Goal: Task Accomplishment & Management: Use online tool/utility

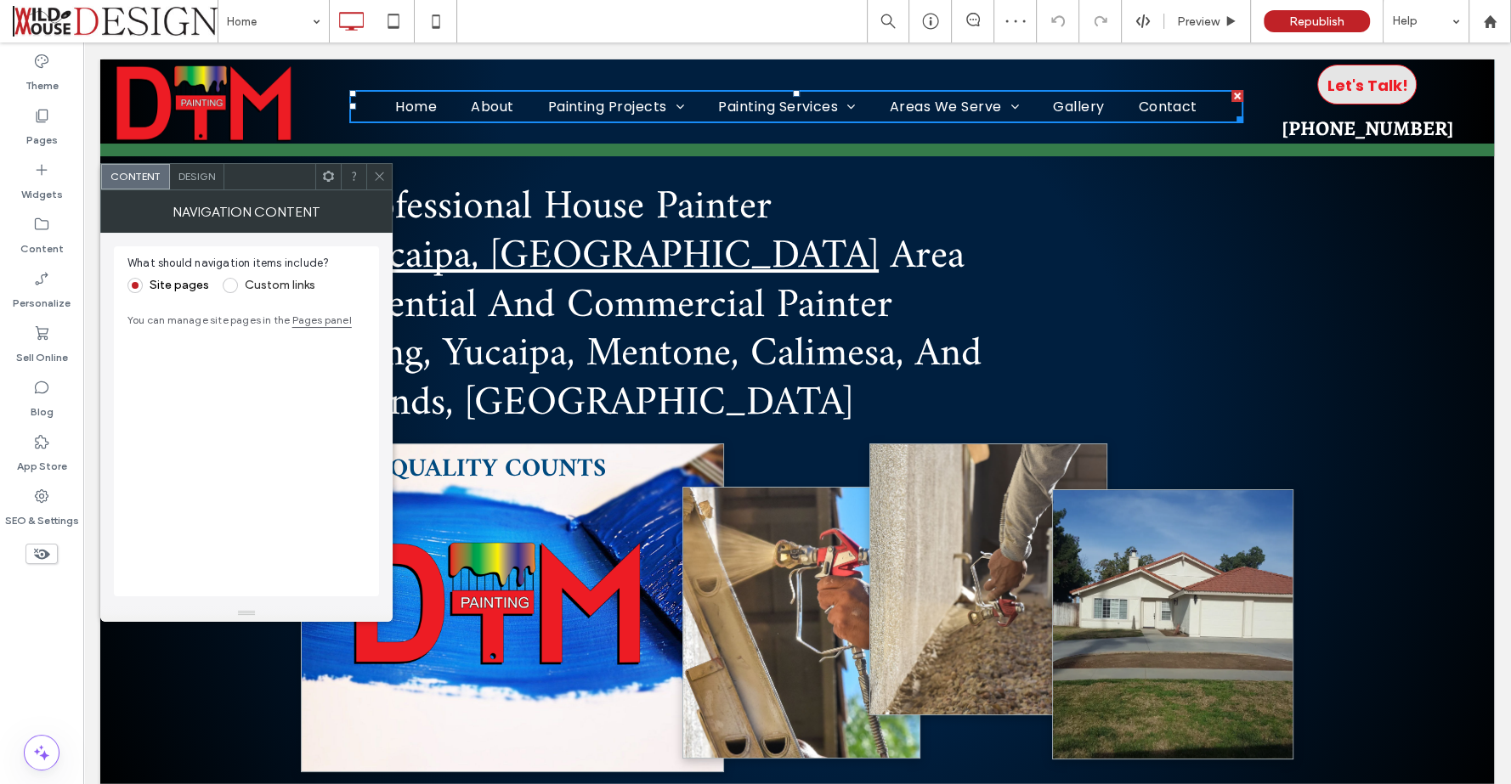
drag, startPoint x: 373, startPoint y: 171, endPoint x: 241, endPoint y: 65, distance: 169.2
click at [373, 171] on icon at bounding box center [379, 176] width 13 height 13
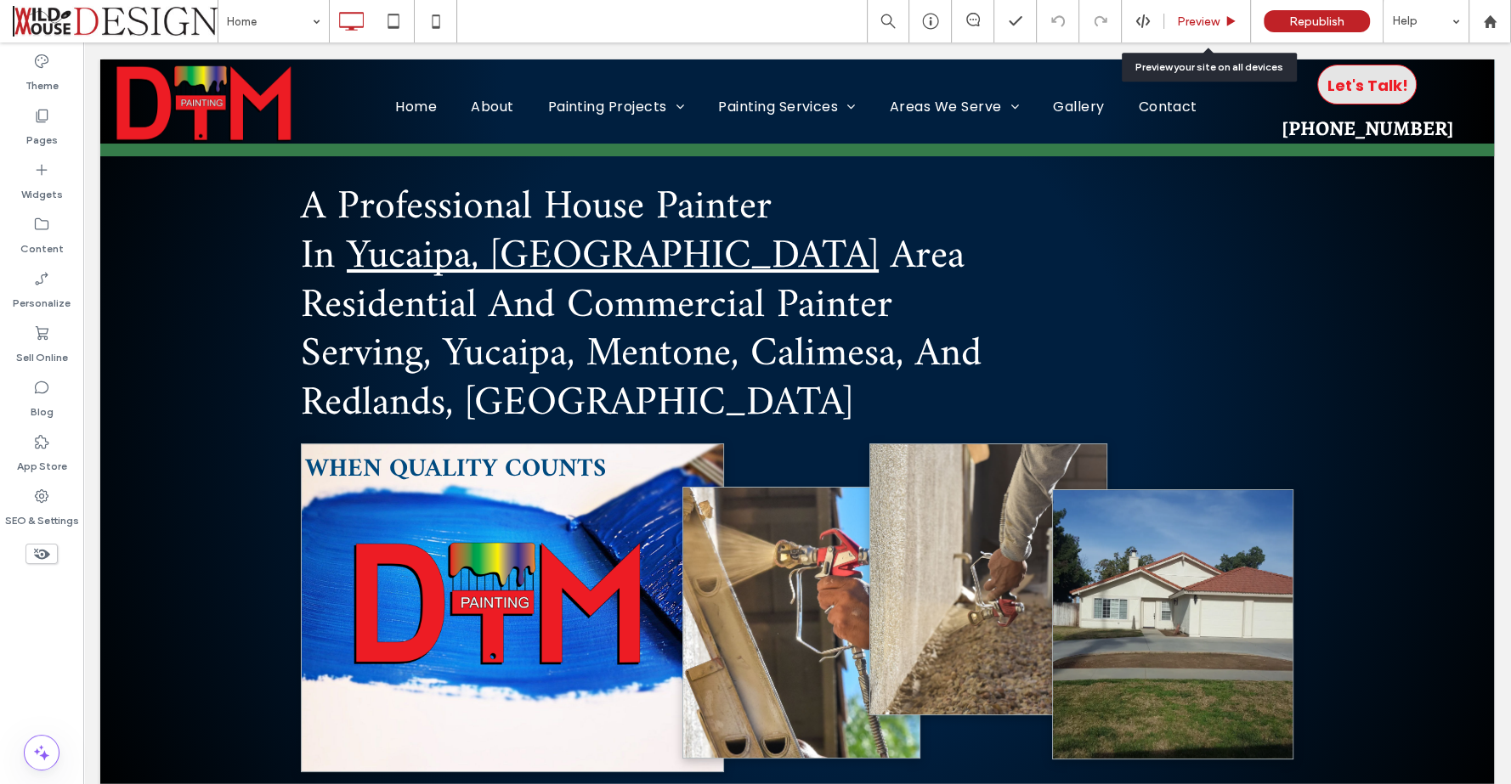
click at [1185, 19] on span "Preview" at bounding box center [1198, 21] width 42 height 14
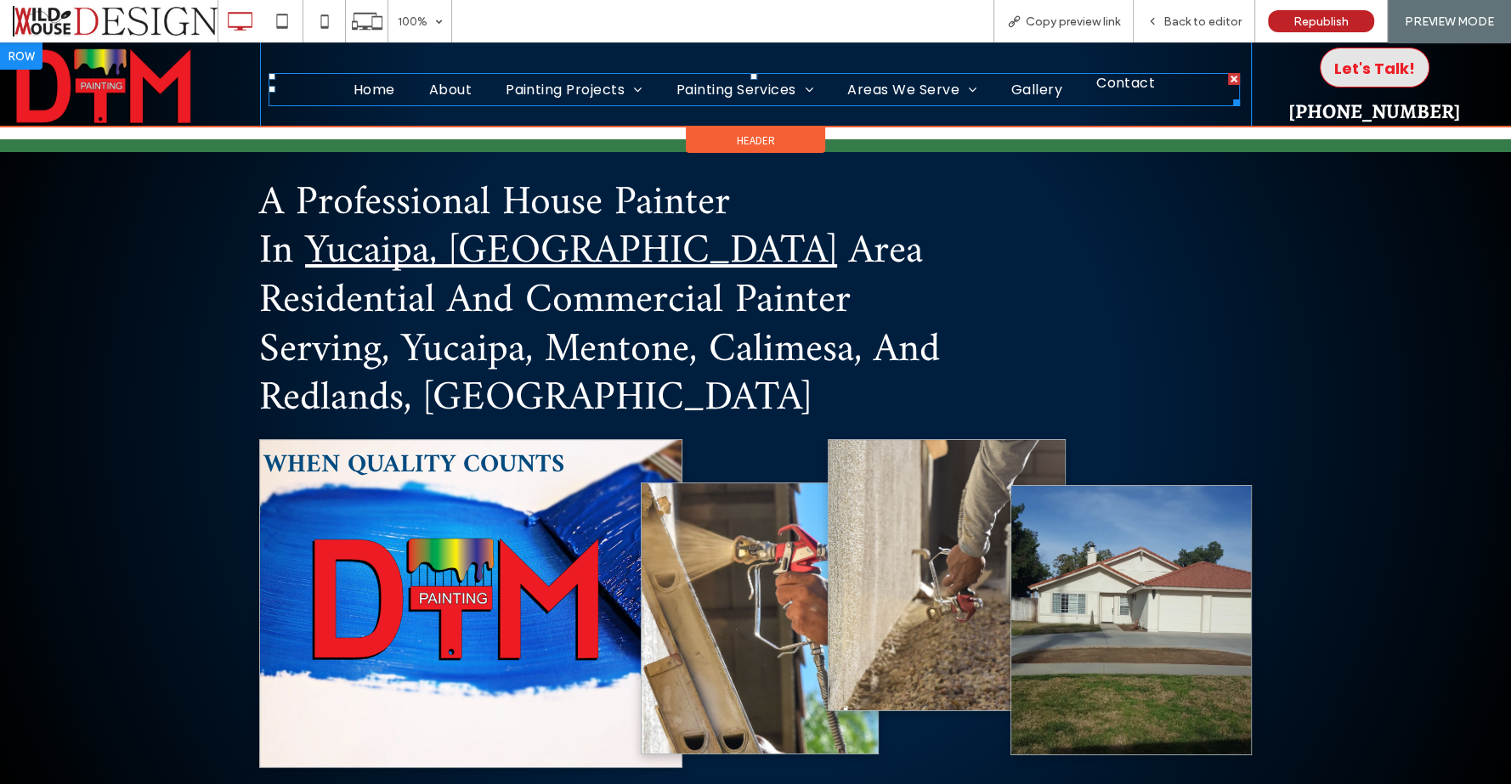
click at [1116, 86] on span "Contact" at bounding box center [1125, 82] width 59 height 21
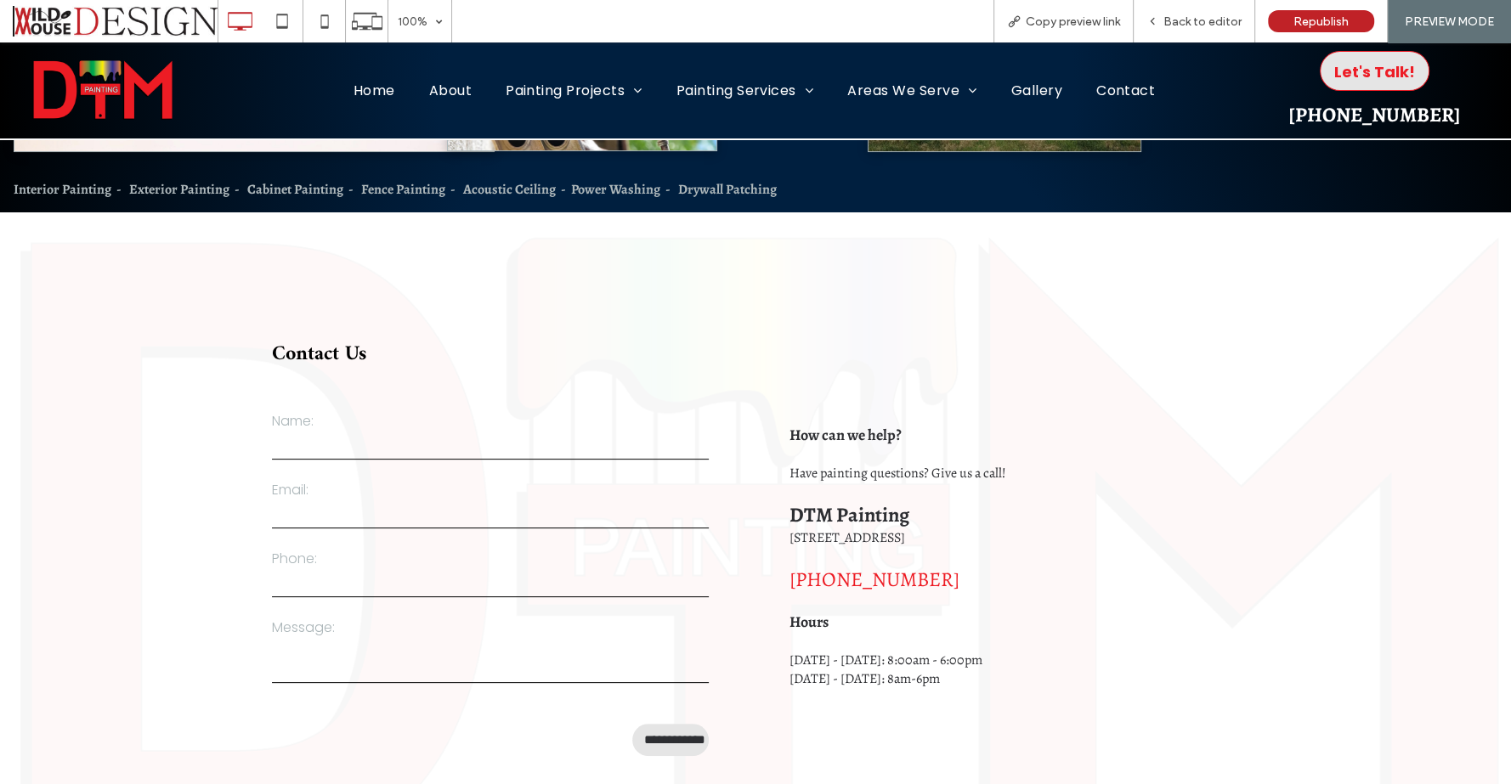
scroll to position [472, 0]
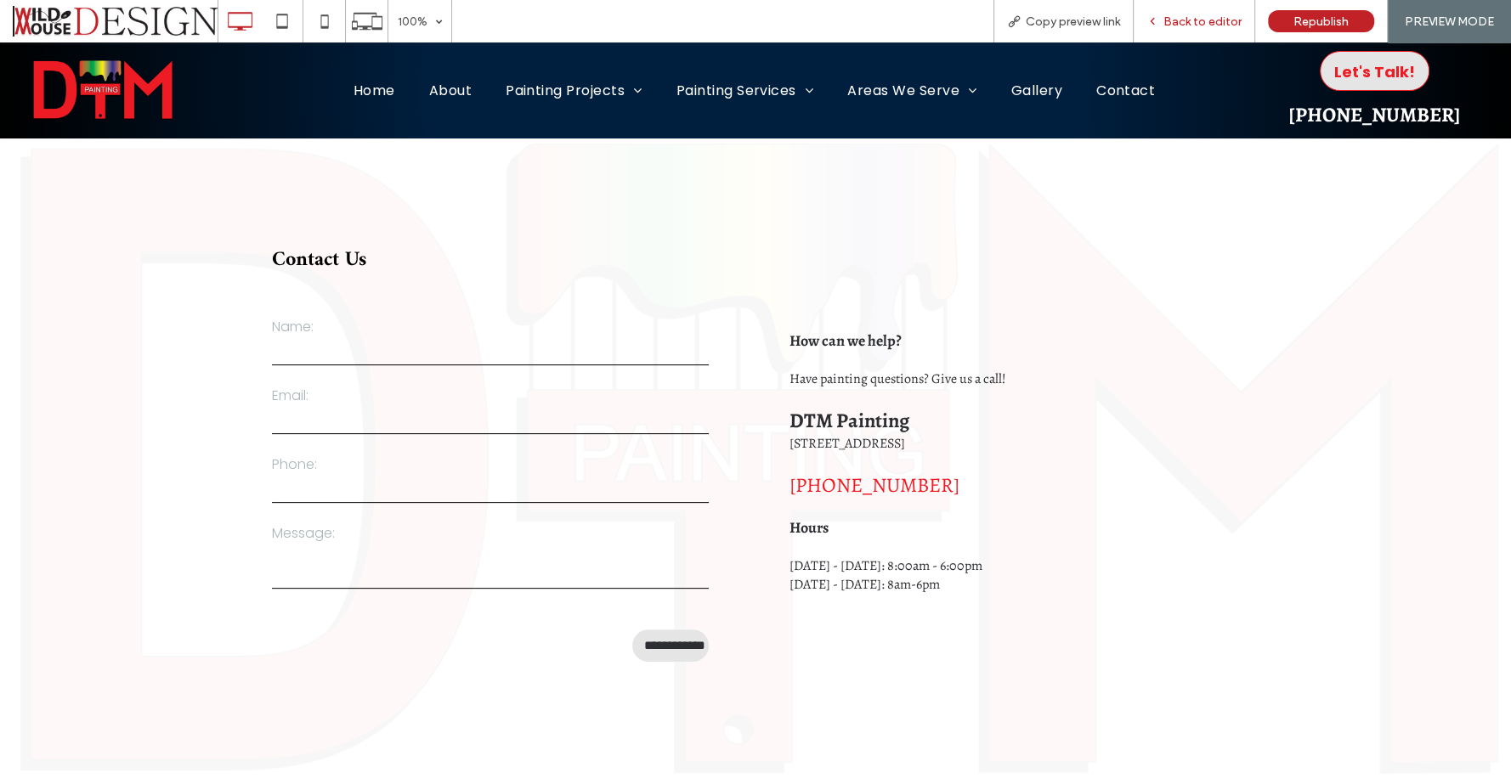
click at [1211, 18] on span "Back to editor" at bounding box center [1202, 21] width 78 height 14
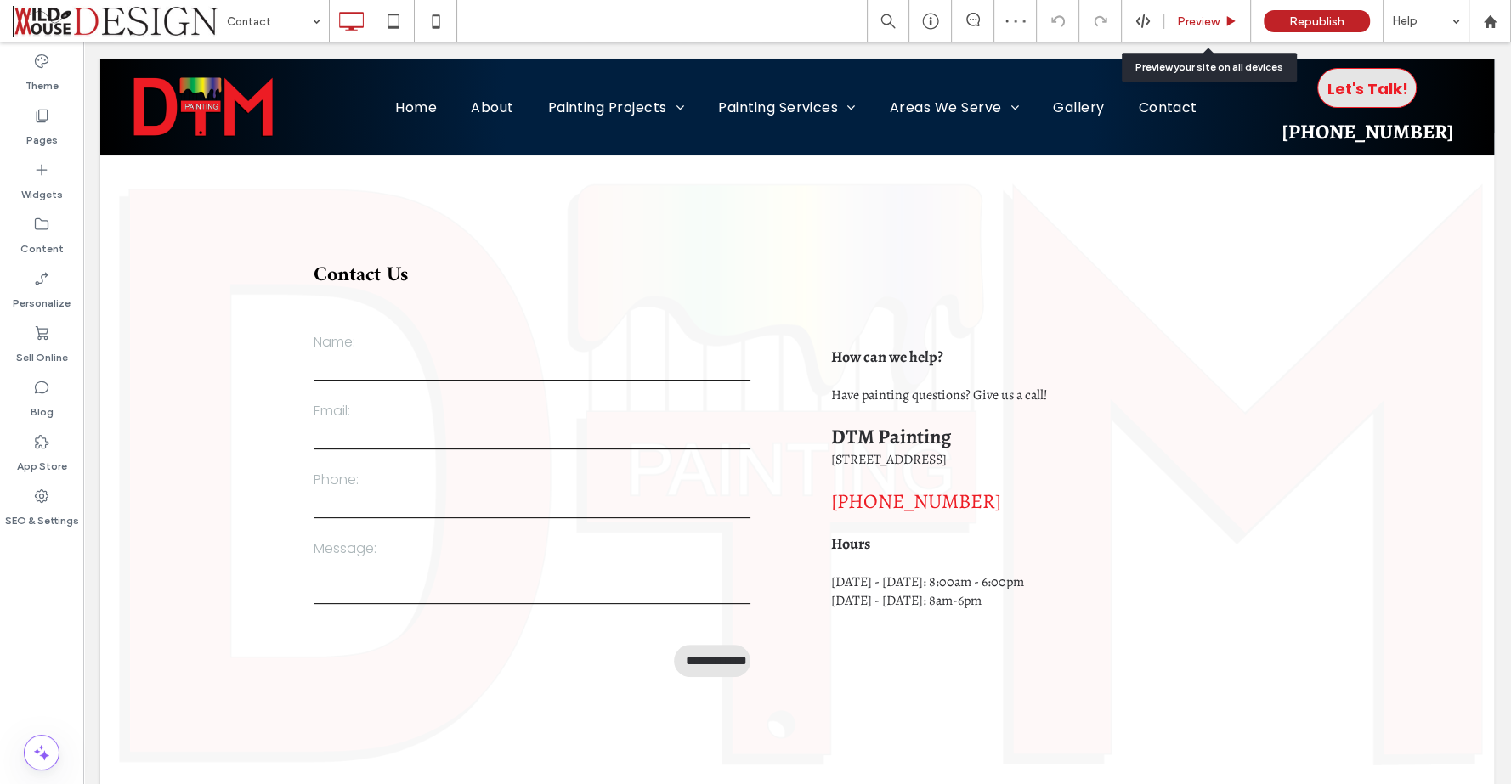
scroll to position [467, 0]
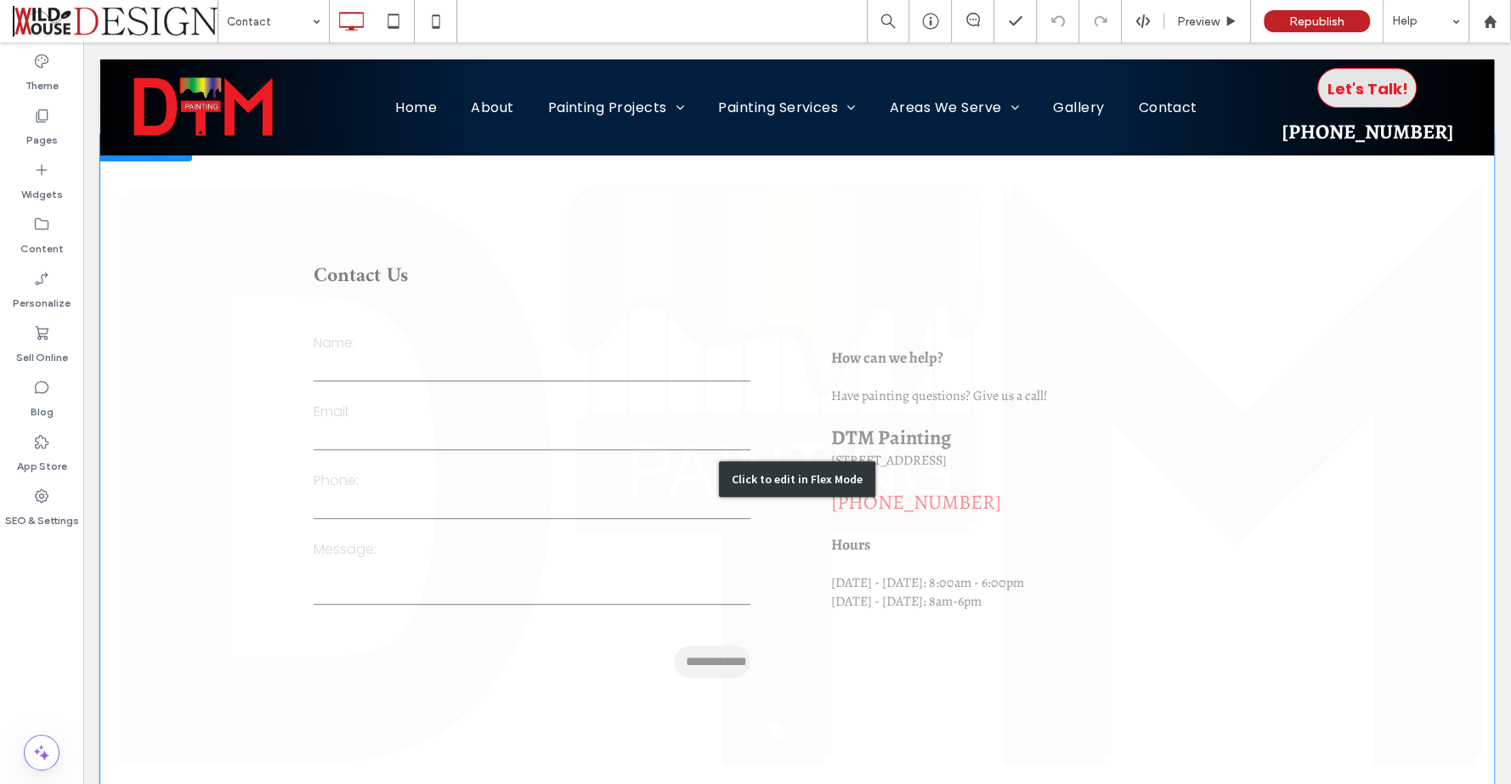
click at [510, 446] on div "Click to edit in Flex Mode" at bounding box center [797, 478] width 1394 height 689
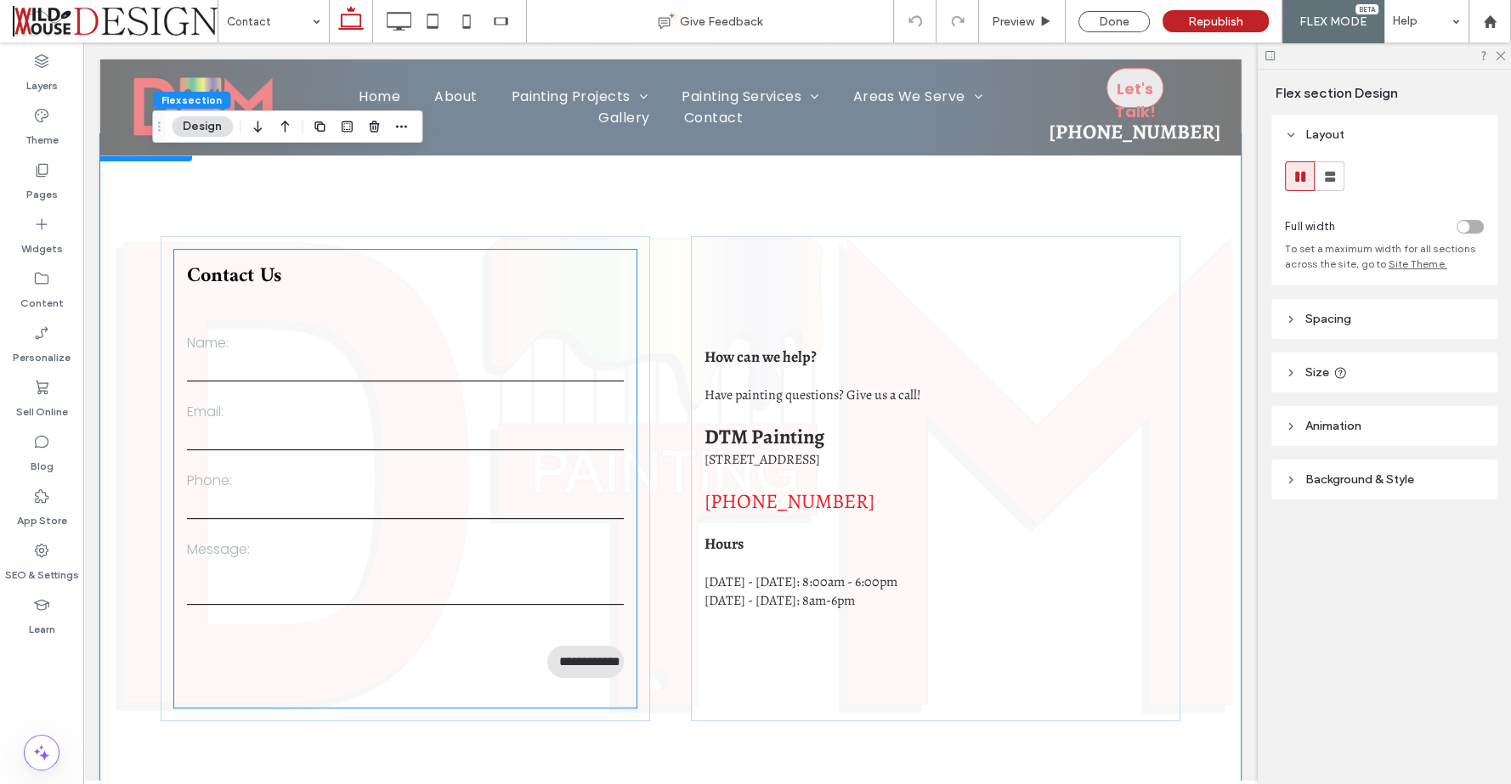
click at [466, 344] on label "Name:" at bounding box center [405, 342] width 437 height 21
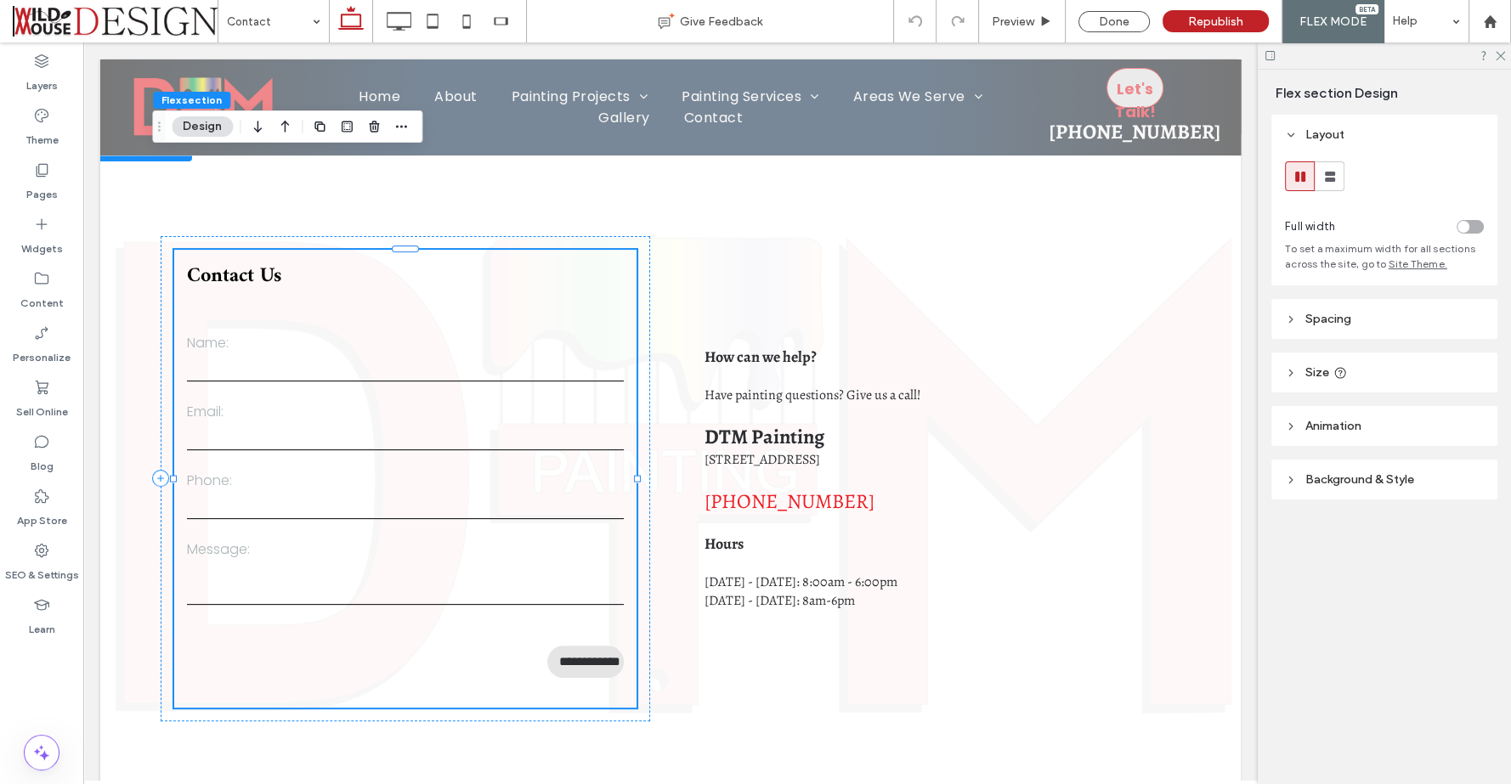
click at [466, 344] on label "Name:" at bounding box center [405, 342] width 437 height 21
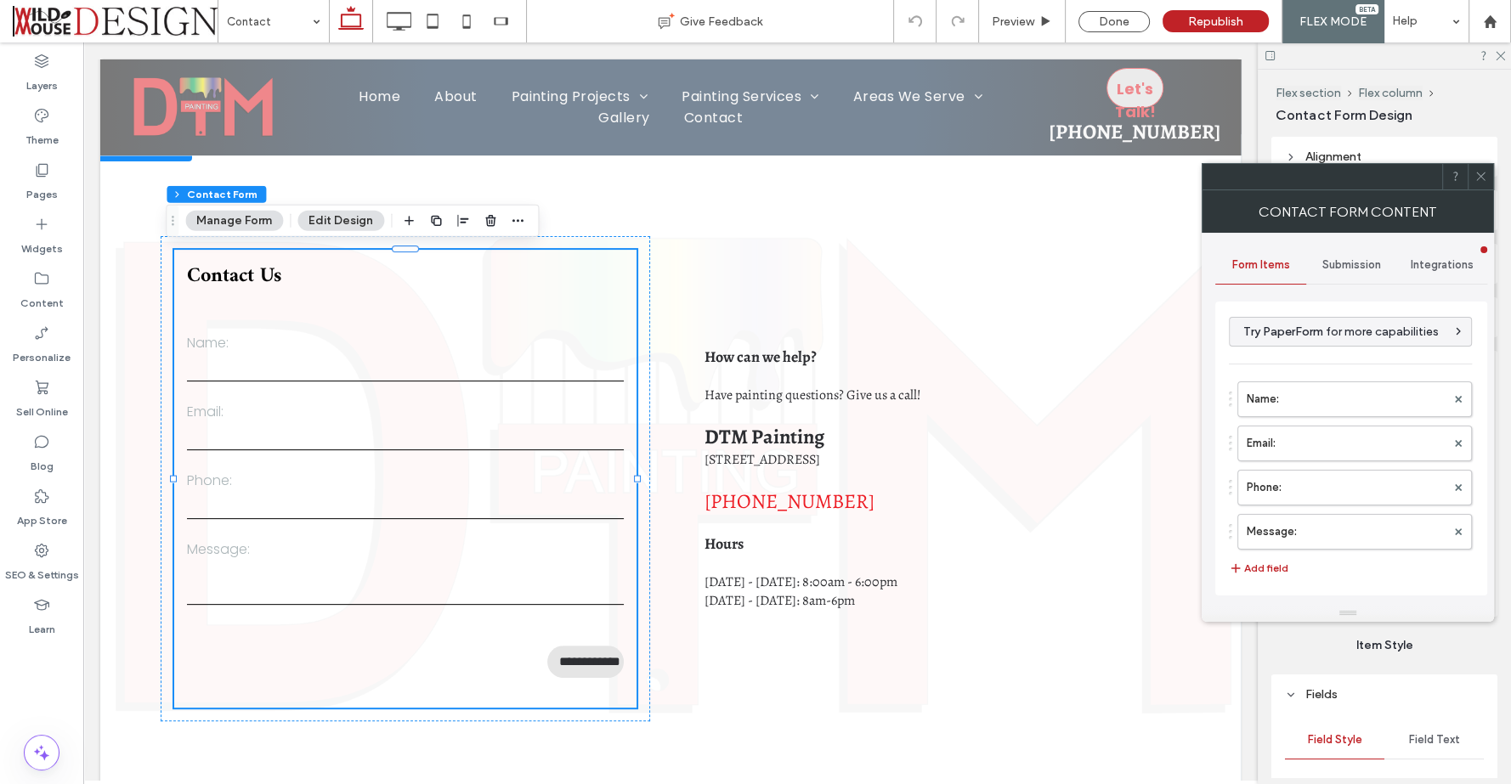
click at [1367, 259] on span "Submission" at bounding box center [1351, 265] width 59 height 14
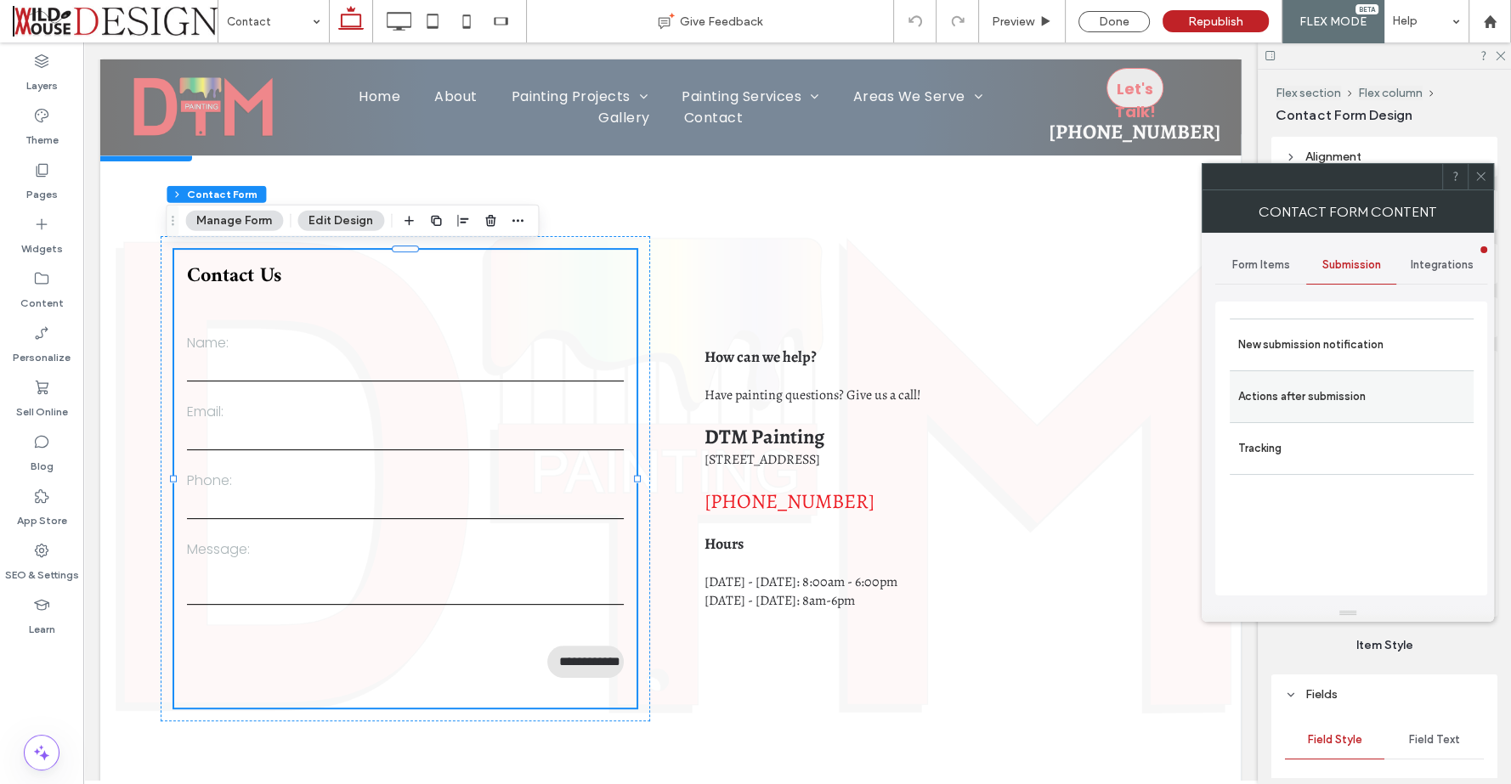
click at [1331, 391] on label "Actions after submission" at bounding box center [1351, 397] width 227 height 34
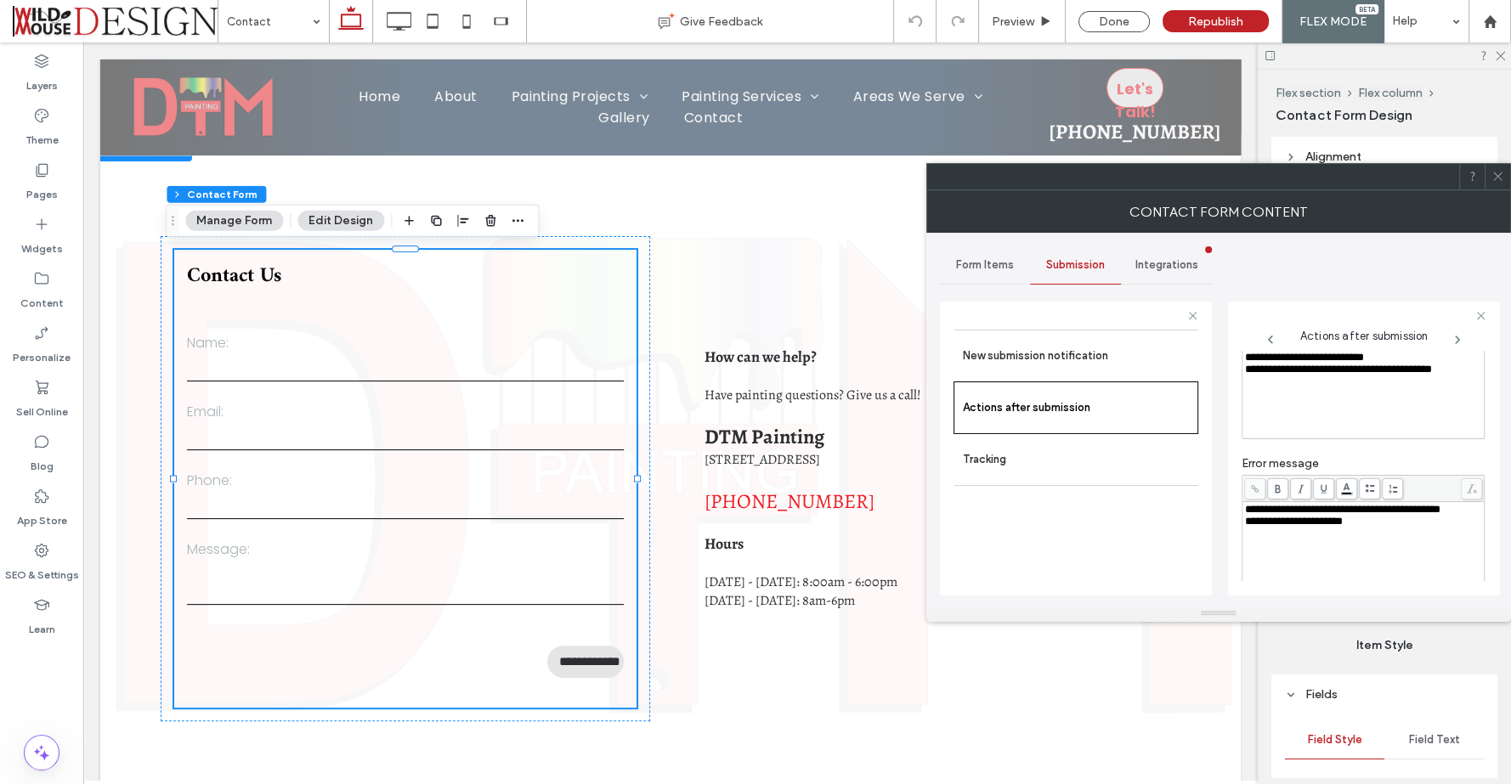
scroll to position [0, 0]
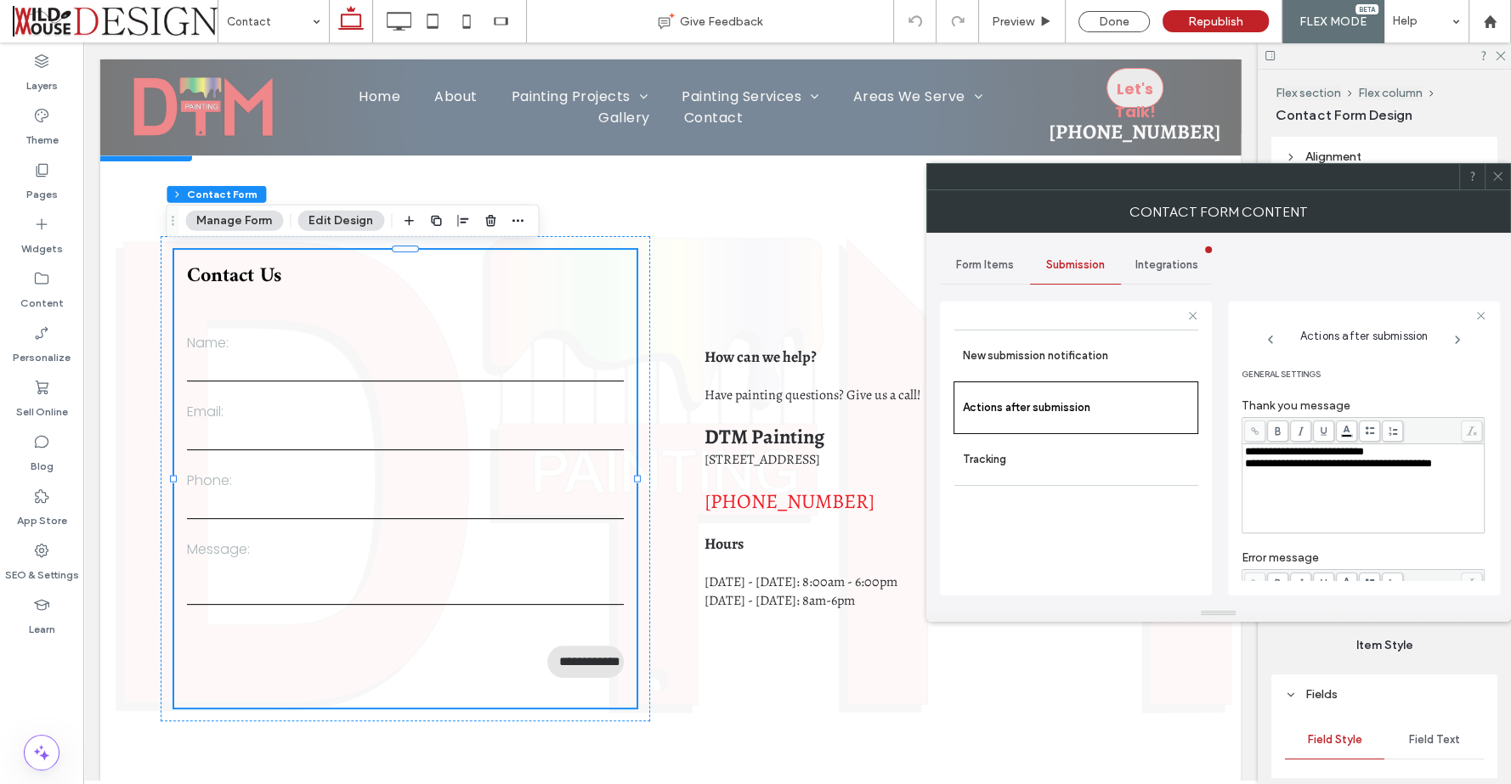
click at [1171, 260] on span "Integrations" at bounding box center [1166, 265] width 63 height 14
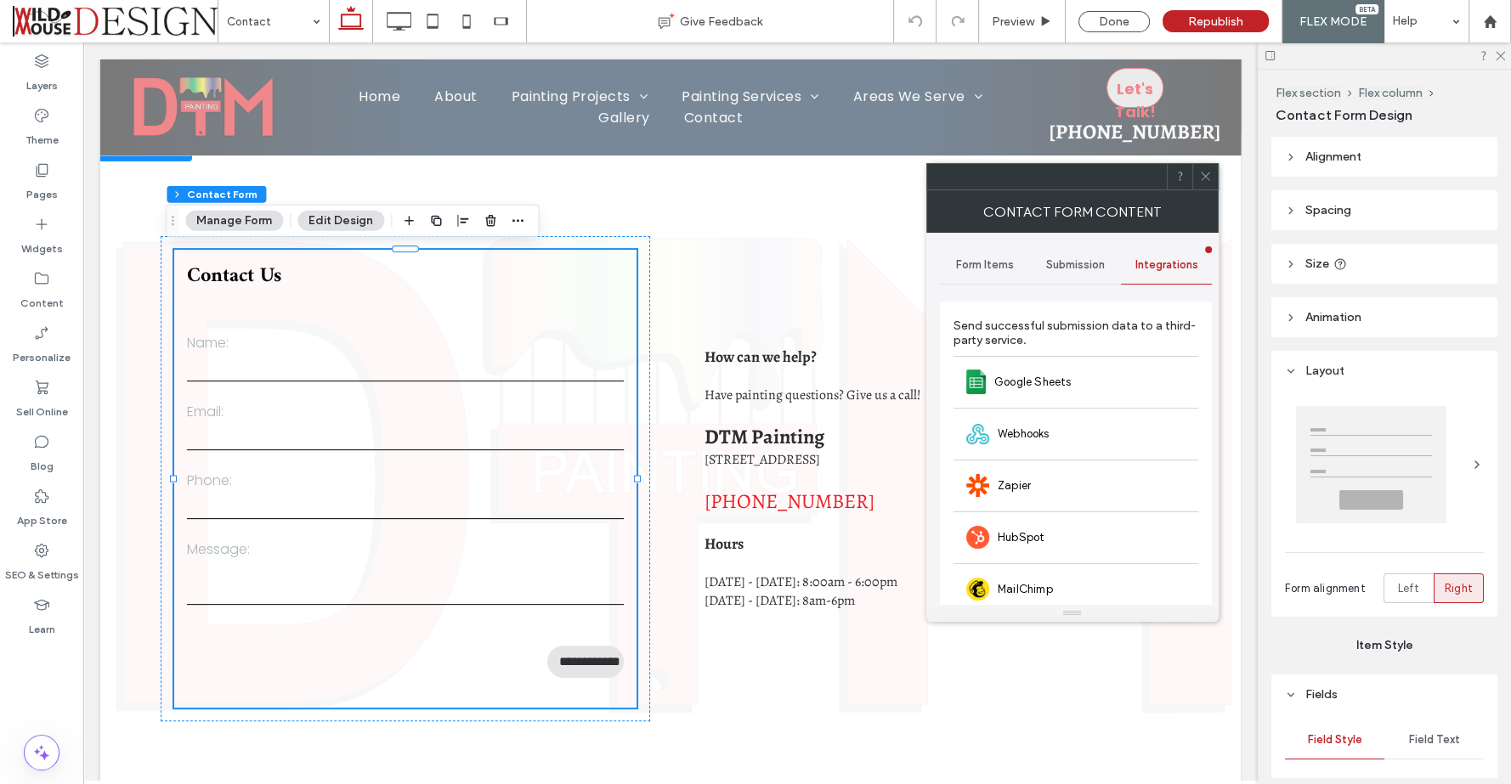
click at [1101, 265] on span "Submission" at bounding box center [1075, 265] width 59 height 14
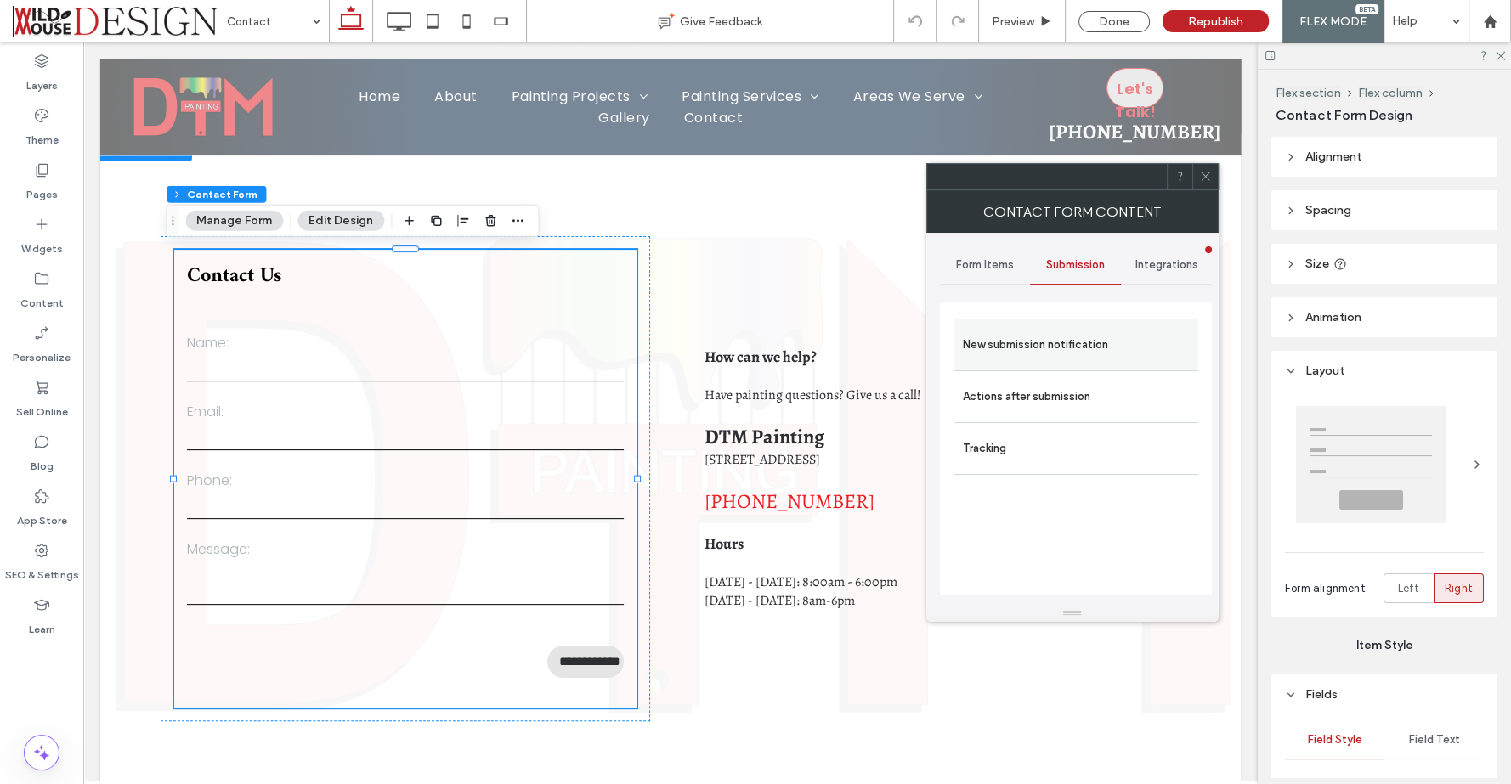
click at [1067, 343] on label "New submission notification" at bounding box center [1076, 345] width 227 height 34
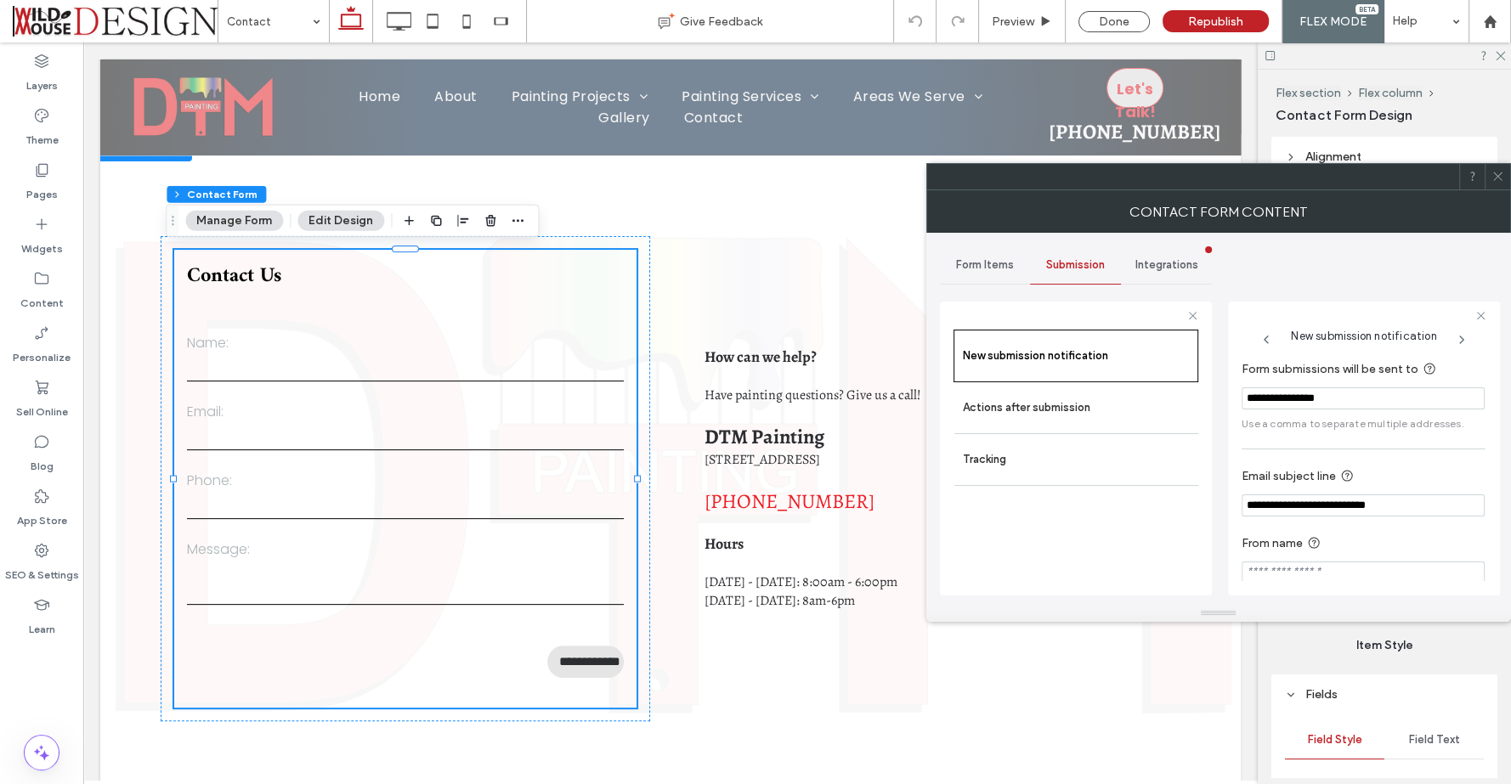
scroll to position [12, 0]
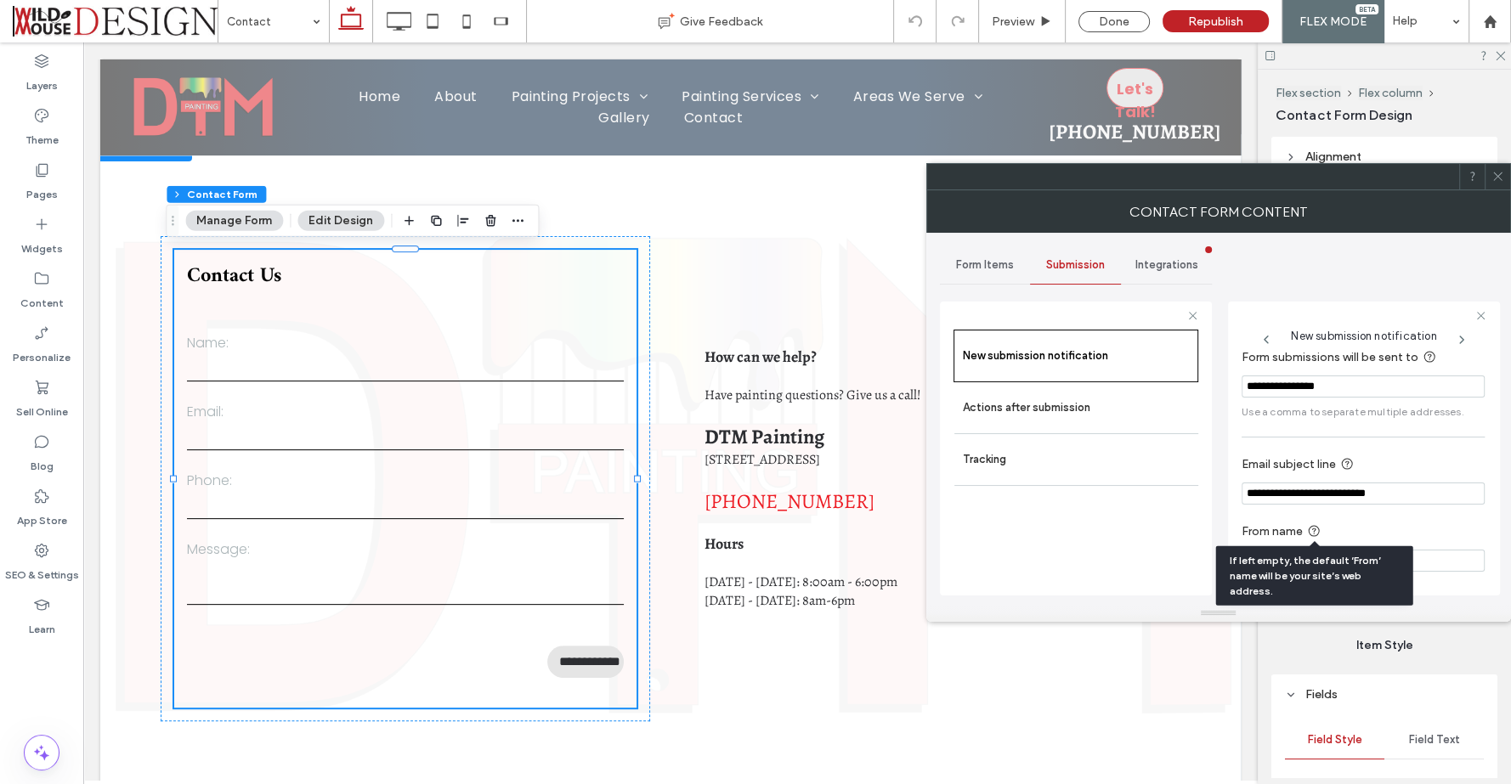
click at [1315, 528] on icon at bounding box center [1314, 531] width 14 height 14
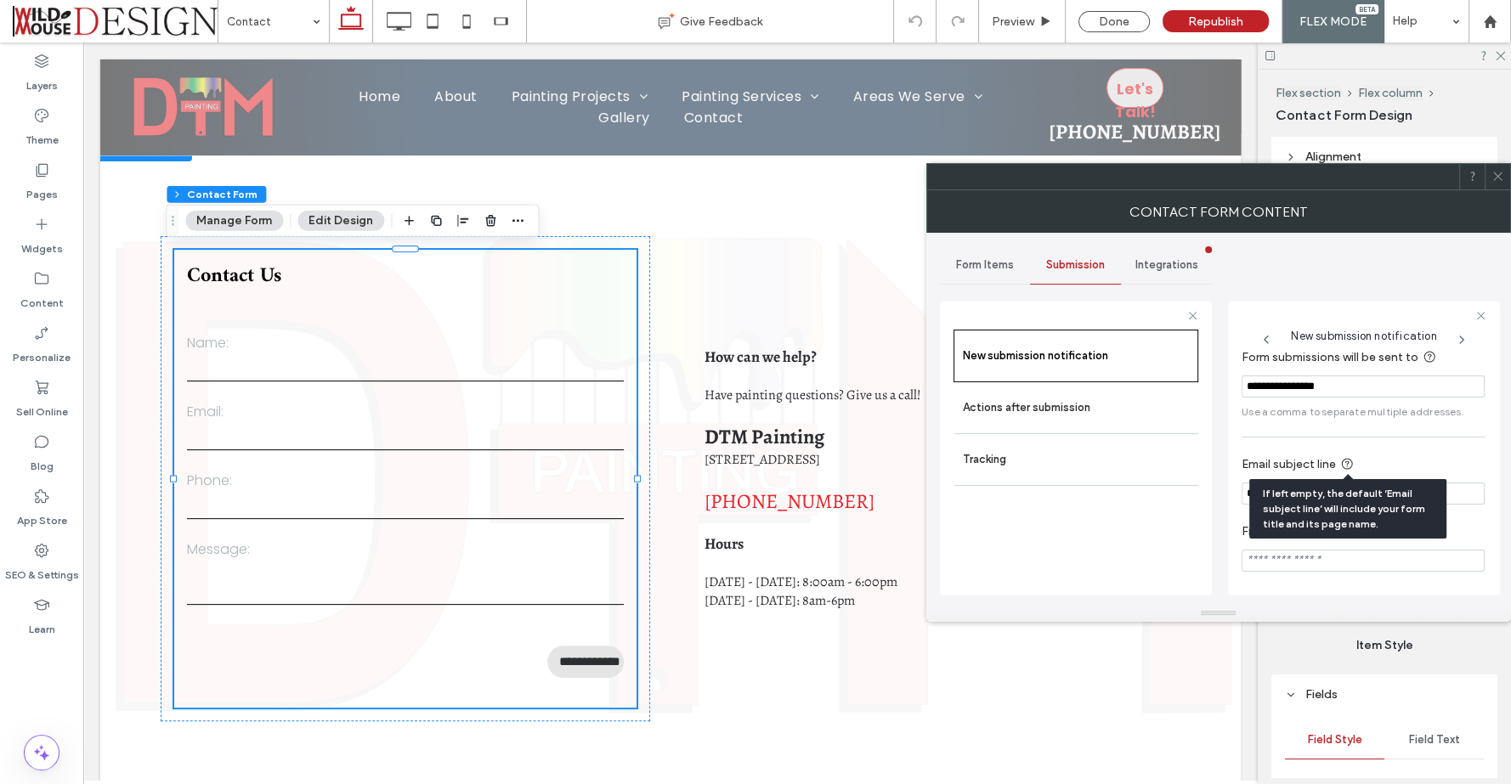
click at [1348, 462] on use at bounding box center [1346, 464] width 11 height 11
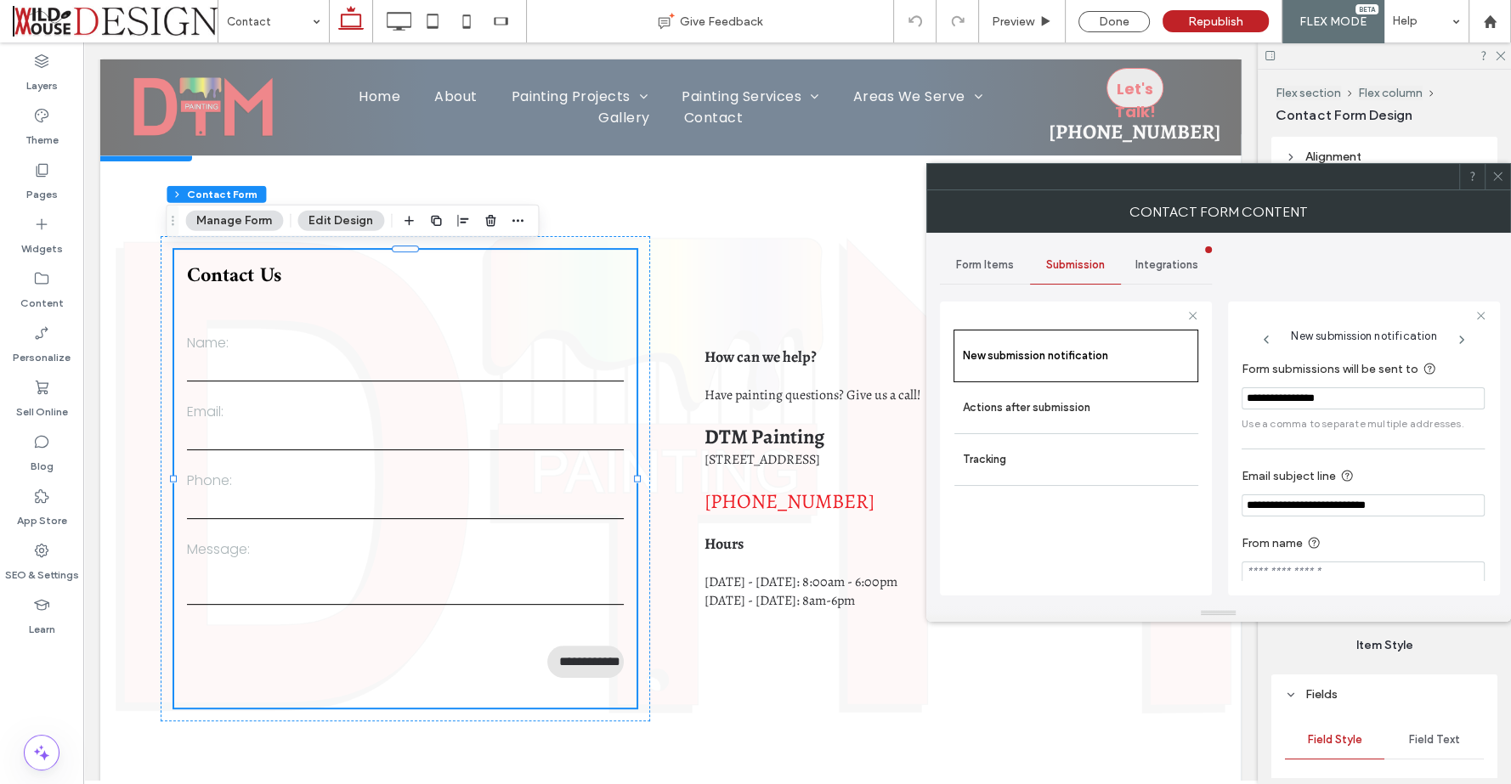
click at [1464, 340] on icon at bounding box center [1462, 340] width 14 height 14
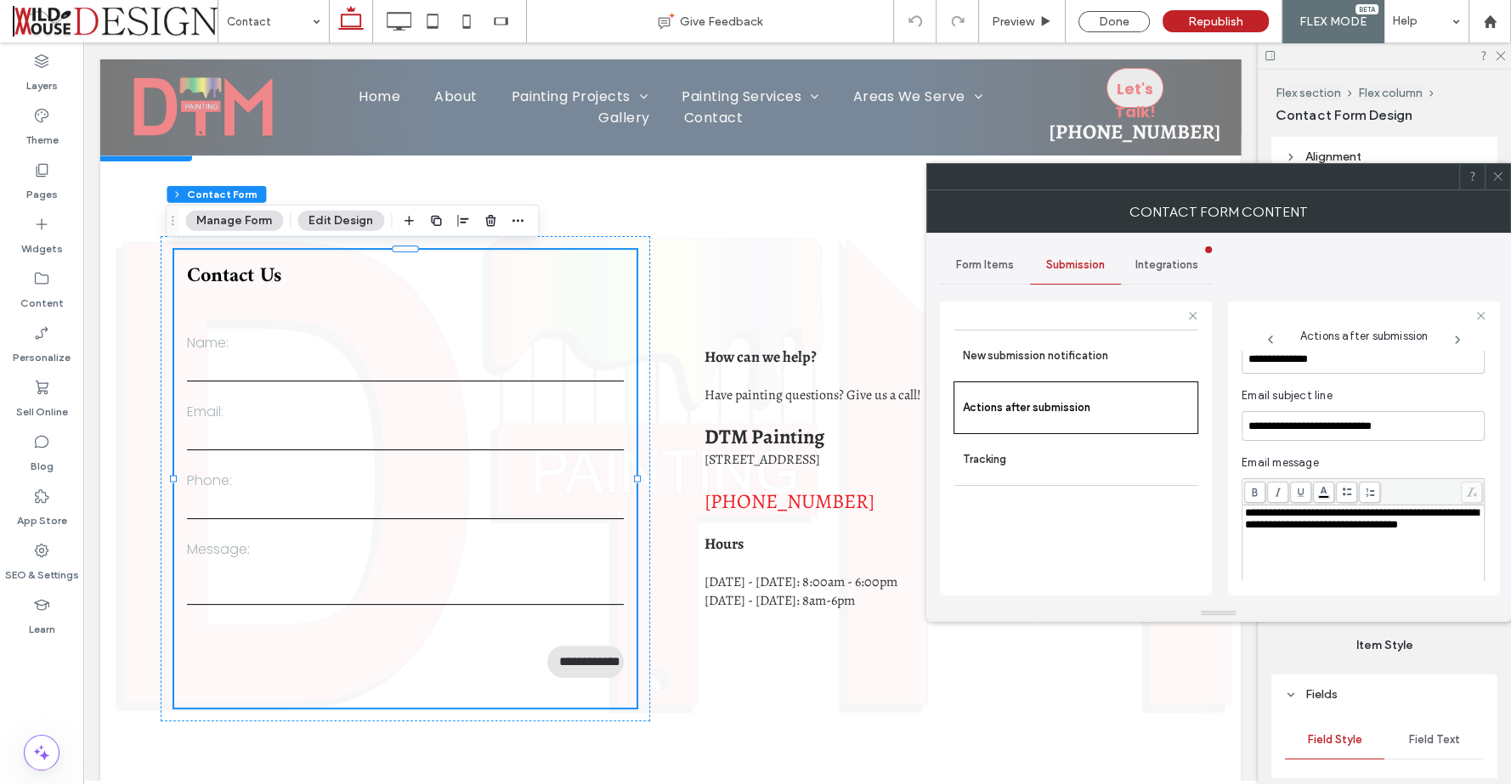
scroll to position [623, 0]
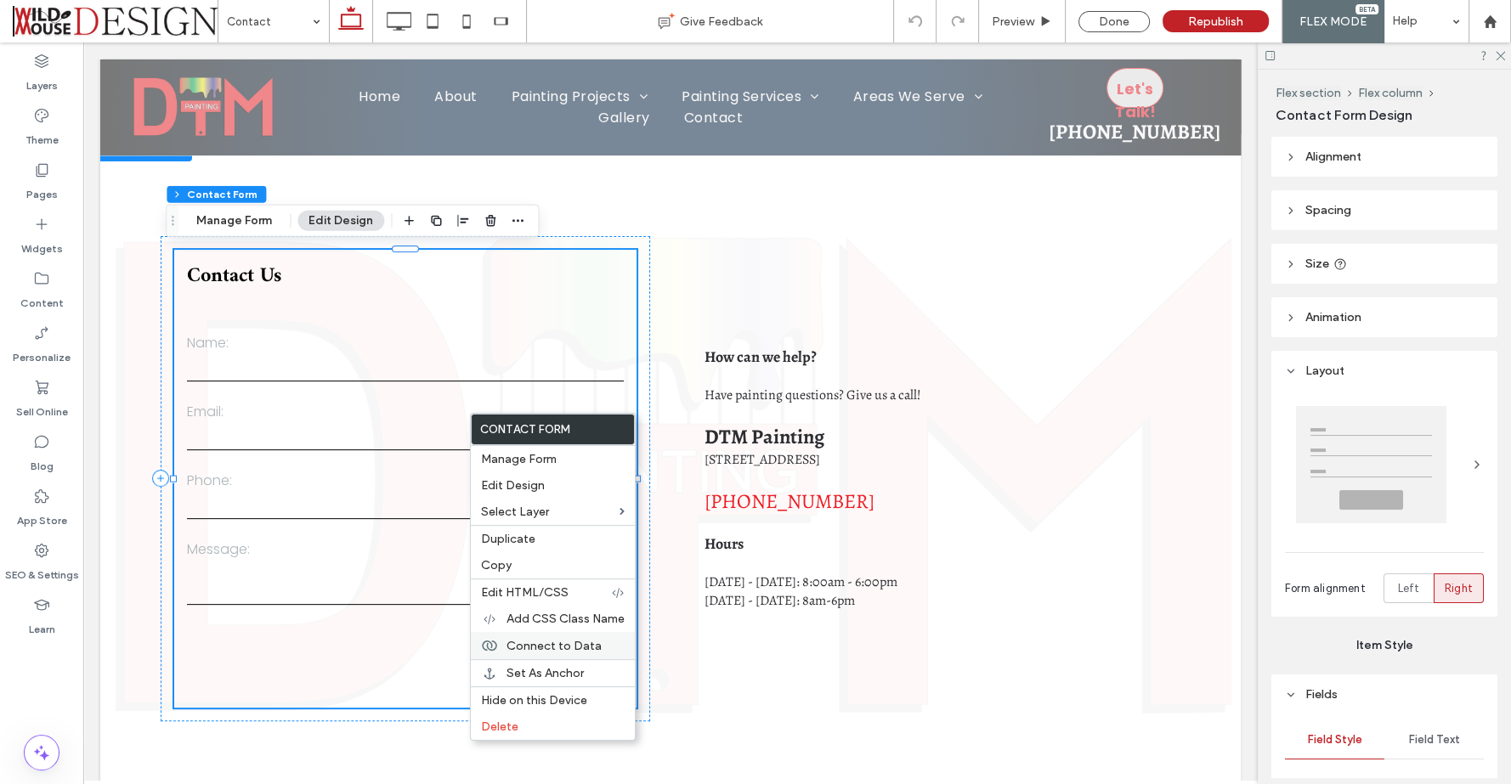
click at [553, 642] on span "Connect to Data" at bounding box center [554, 646] width 95 height 14
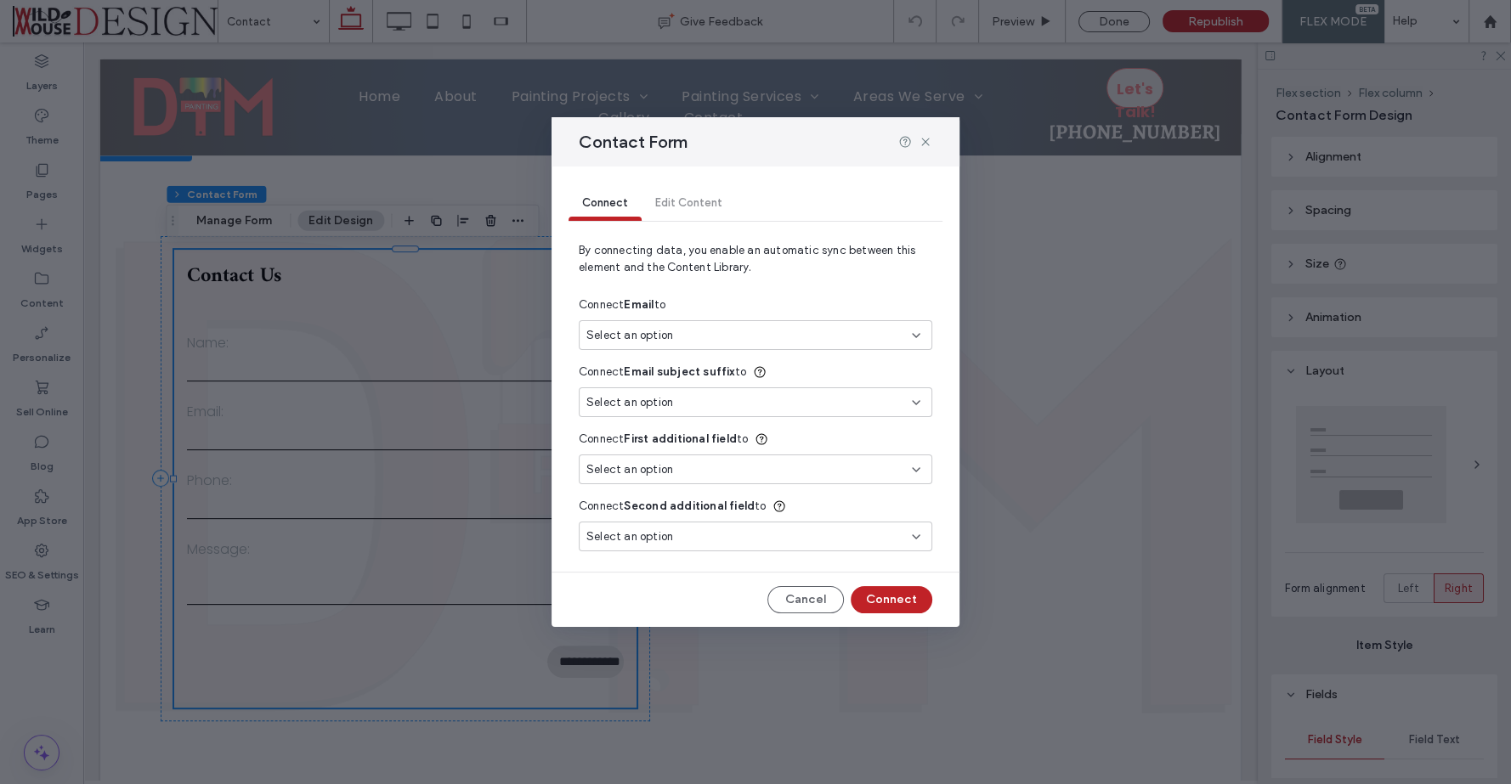
click at [918, 333] on icon at bounding box center [916, 336] width 14 height 14
click at [646, 397] on span "Email Address" at bounding box center [654, 395] width 74 height 17
type input "*"
type input "***"
type input "*"
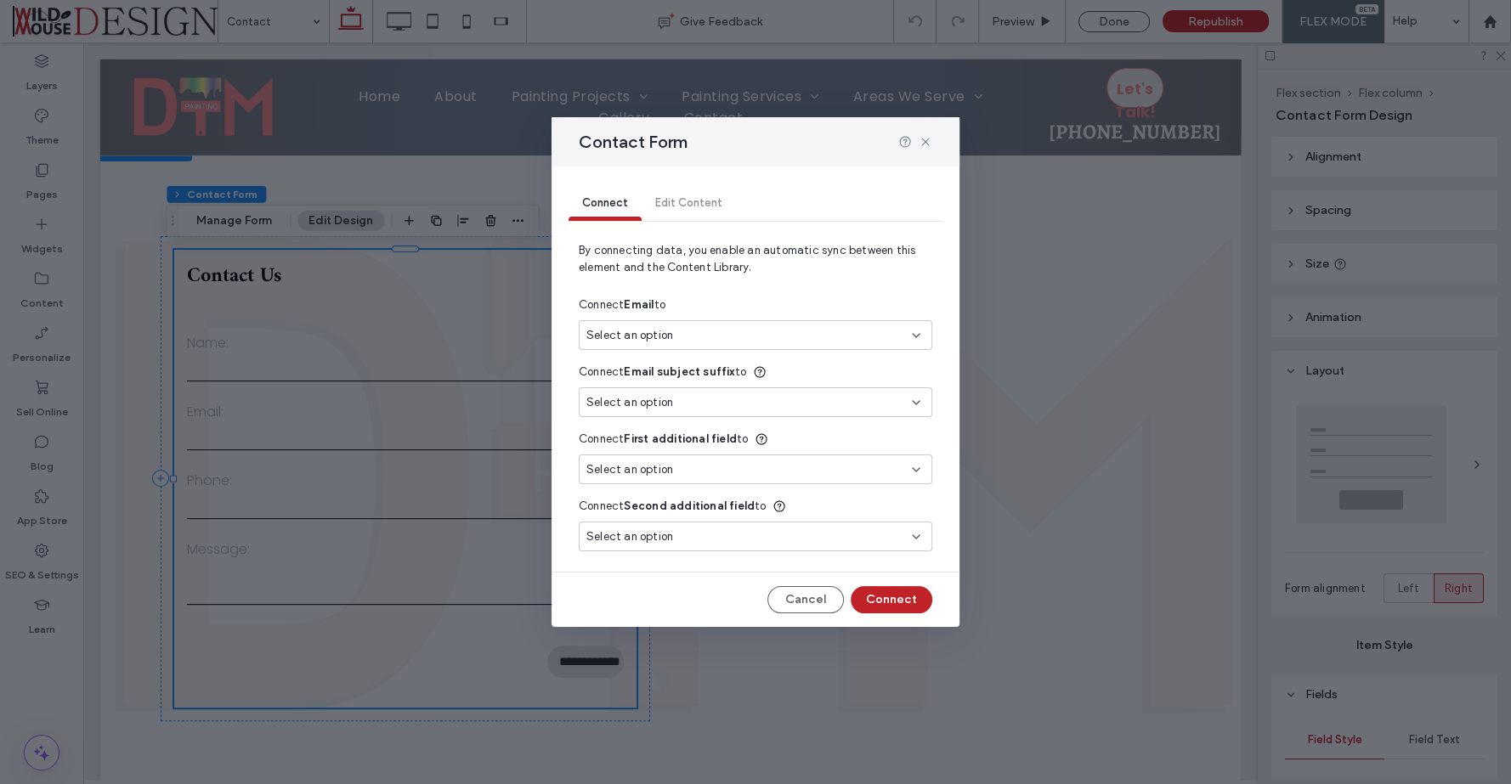
type input "***"
click at [913, 401] on use at bounding box center [916, 402] width 7 height 3
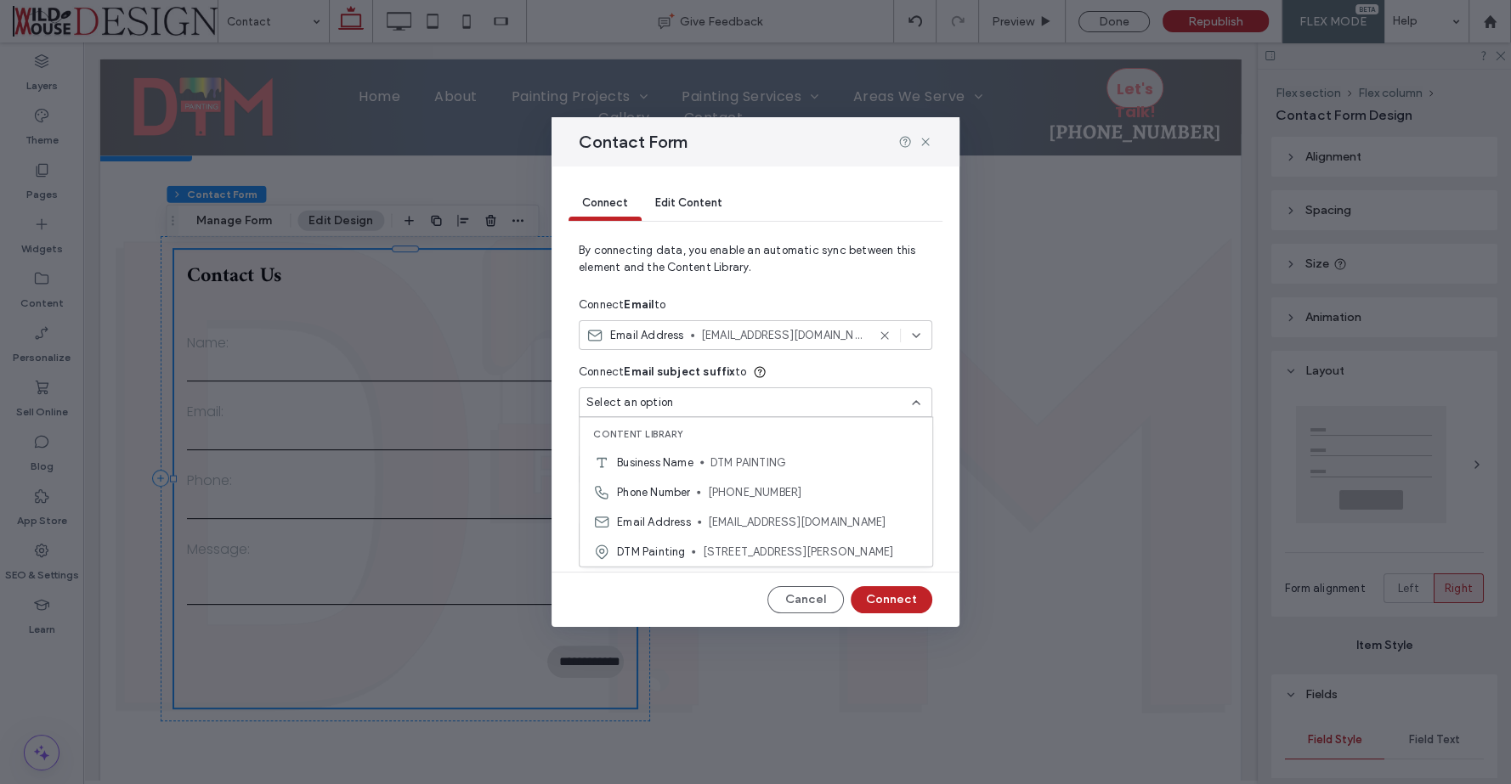
click at [869, 274] on span "By connecting data, you enable an automatic sync between this element and the C…" at bounding box center [756, 266] width 354 height 48
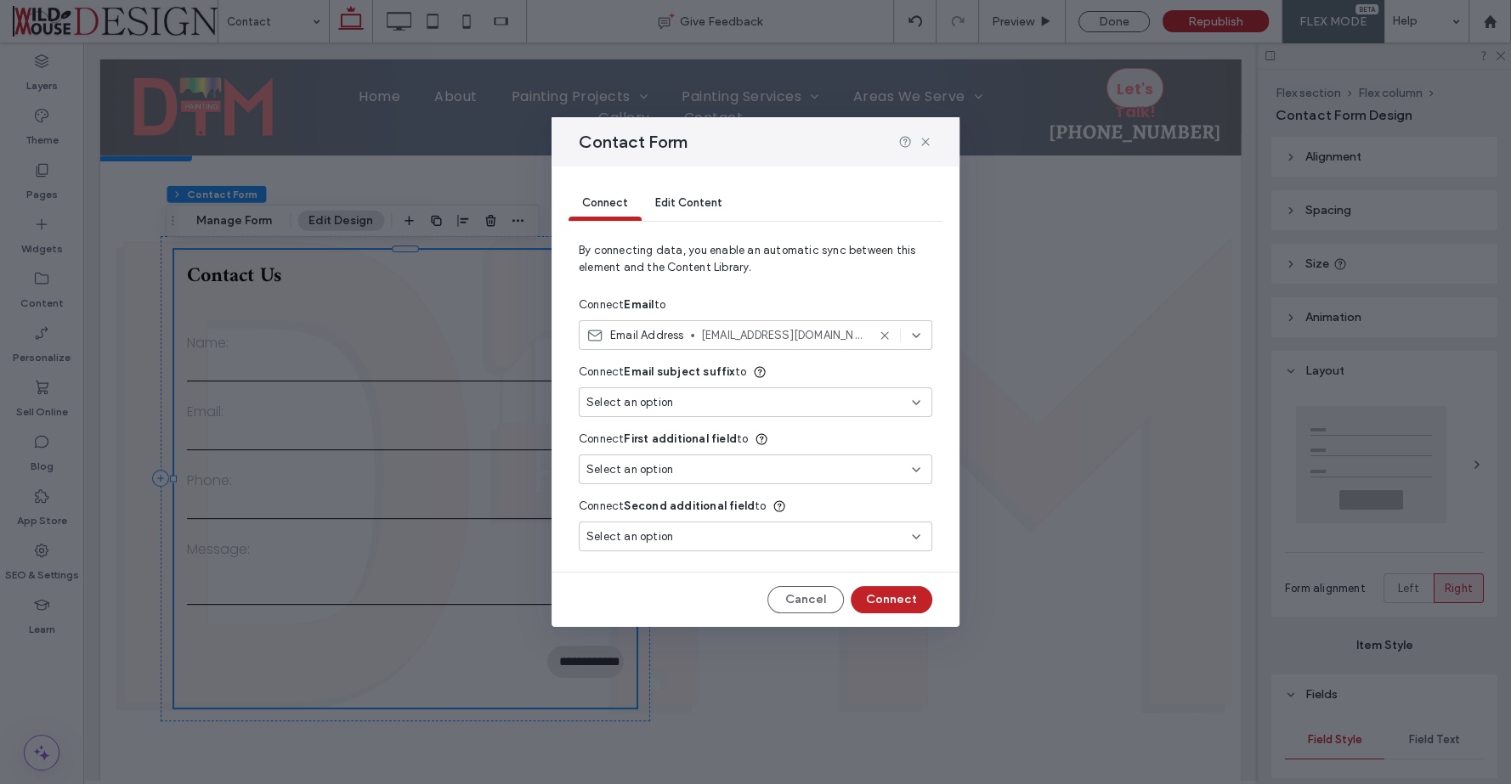
click at [909, 470] on icon at bounding box center [916, 470] width 14 height 14
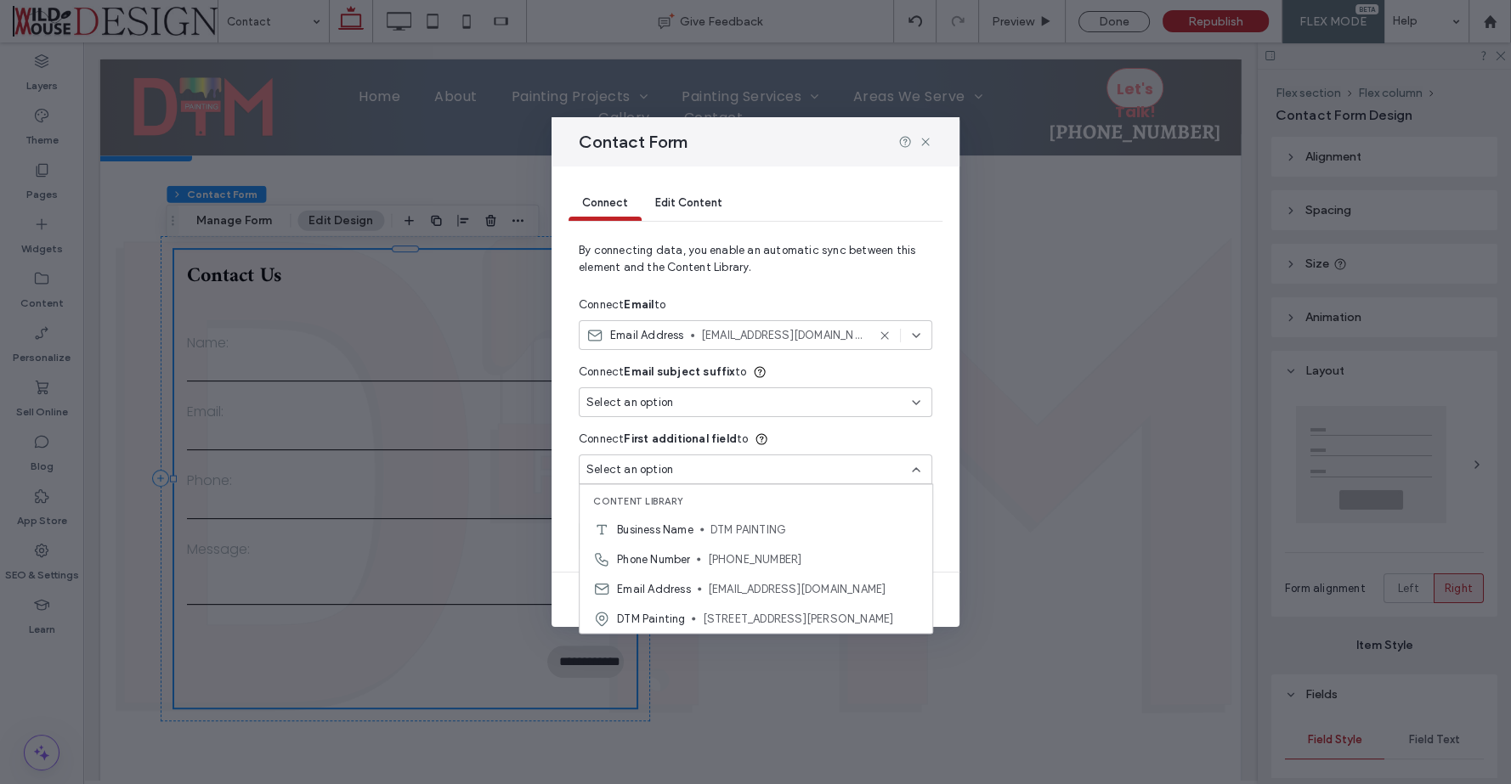
click at [902, 437] on div "Connect First additional field to" at bounding box center [756, 439] width 354 height 31
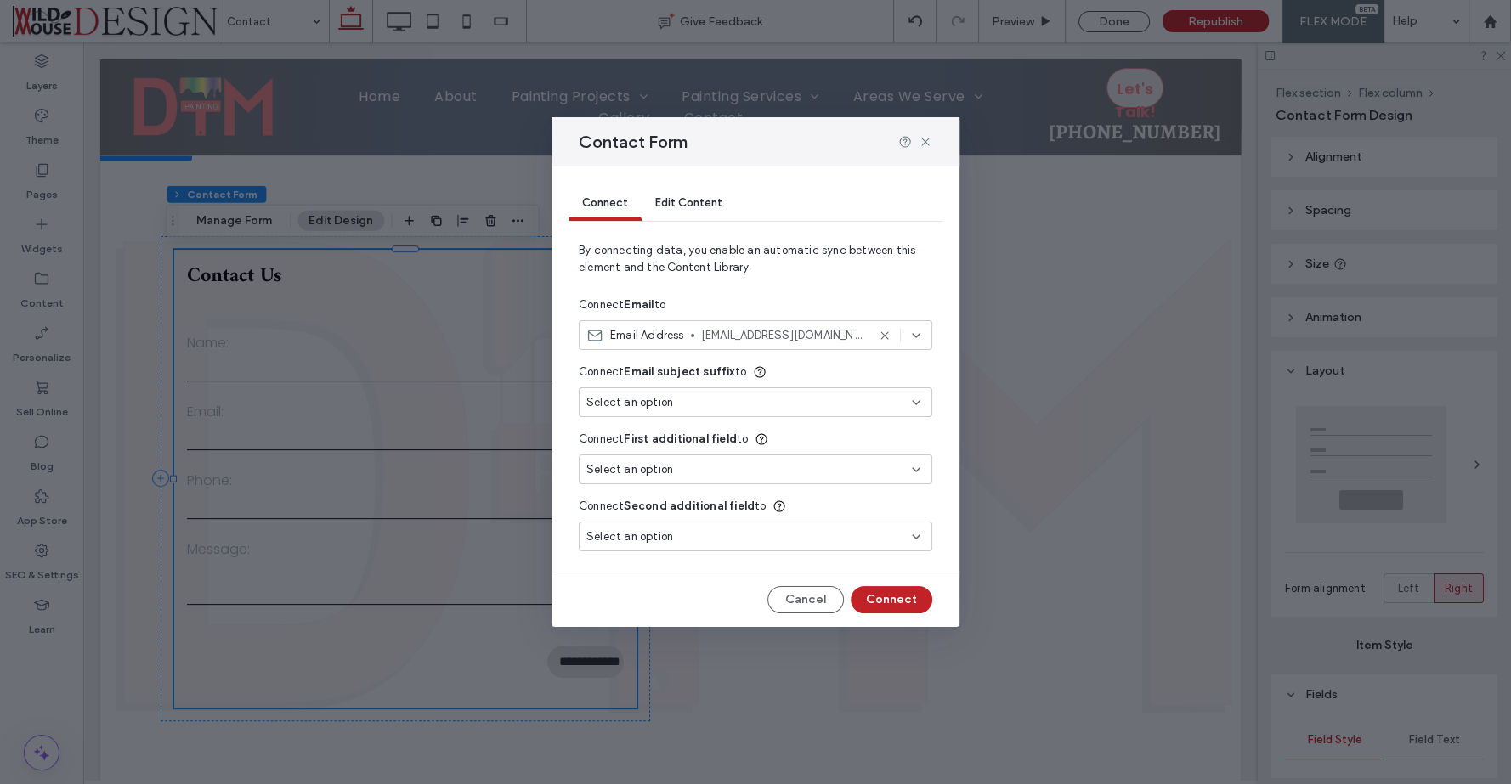
click at [920, 534] on icon at bounding box center [916, 537] width 14 height 14
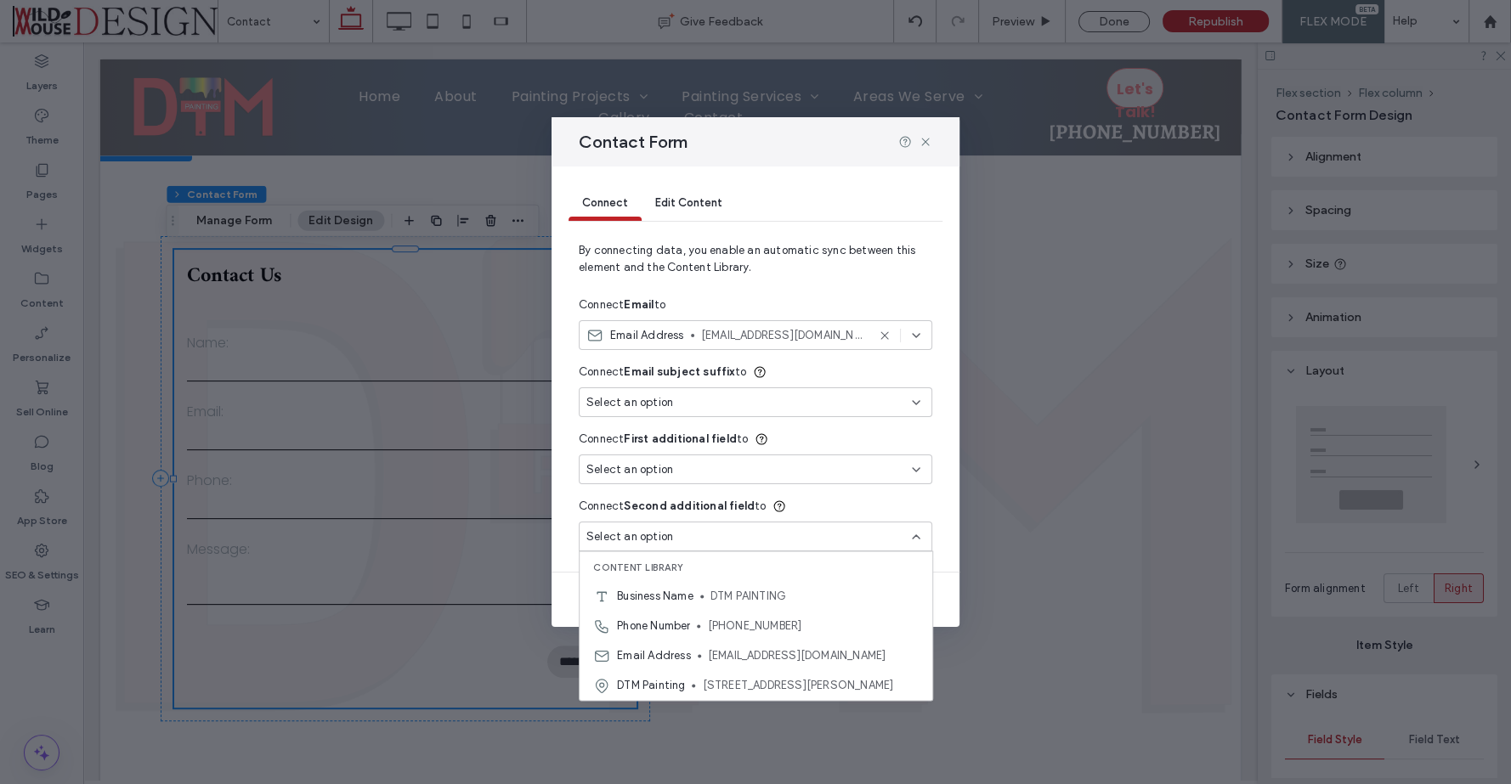
click at [877, 443] on div "Connect First additional field to" at bounding box center [756, 439] width 354 height 31
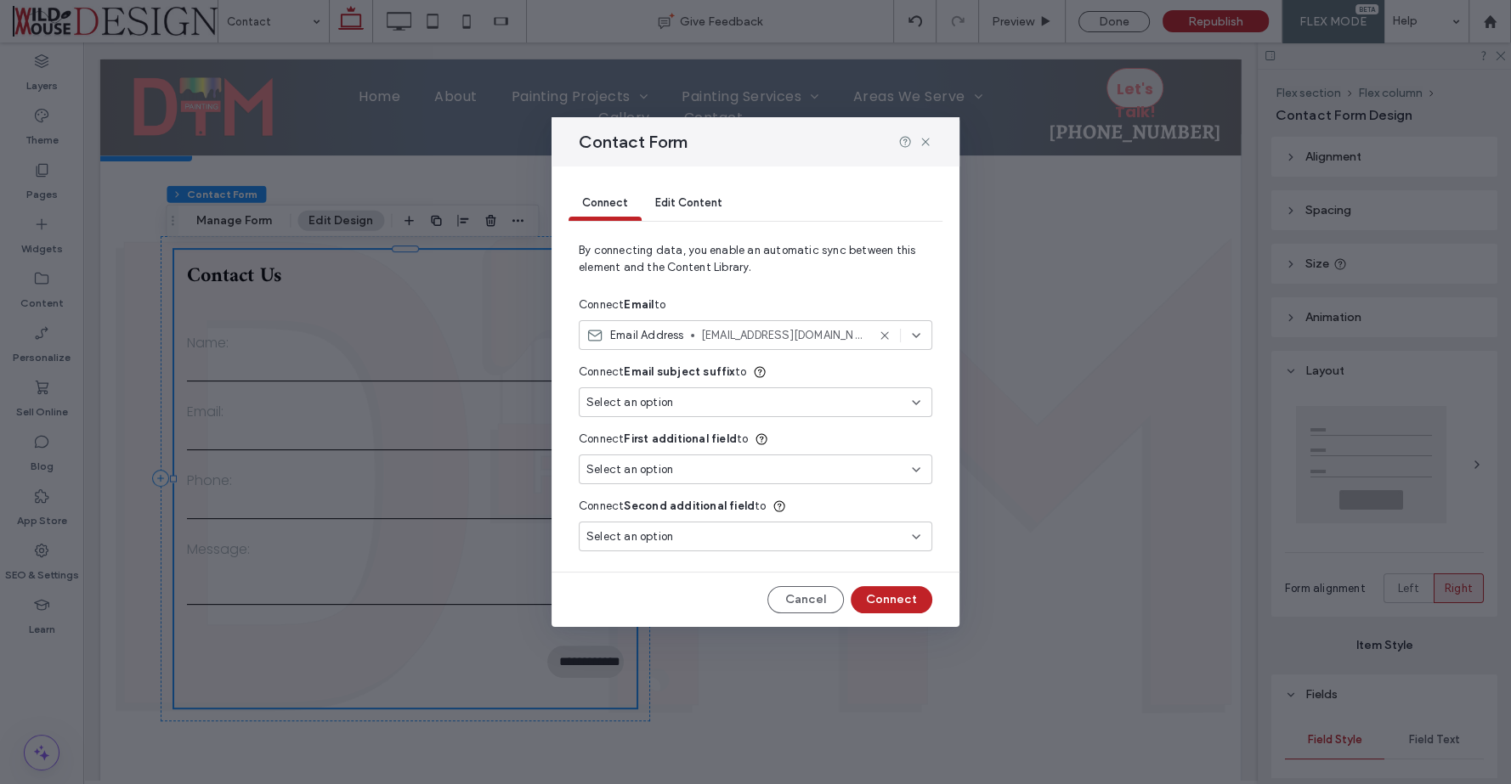
click at [919, 399] on icon at bounding box center [916, 403] width 14 height 14
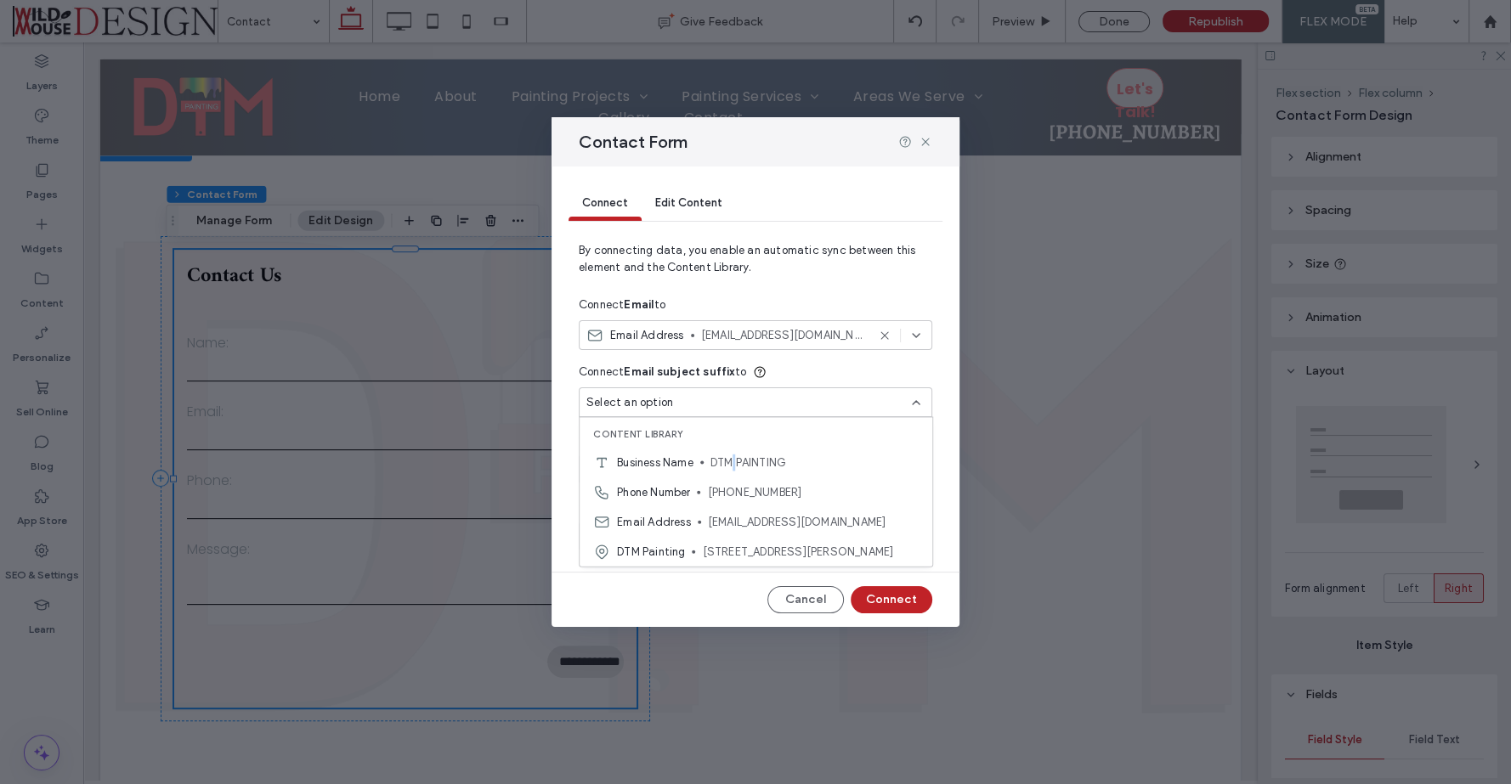
click at [738, 461] on span "DTM PAINTING" at bounding box center [814, 462] width 208 height 17
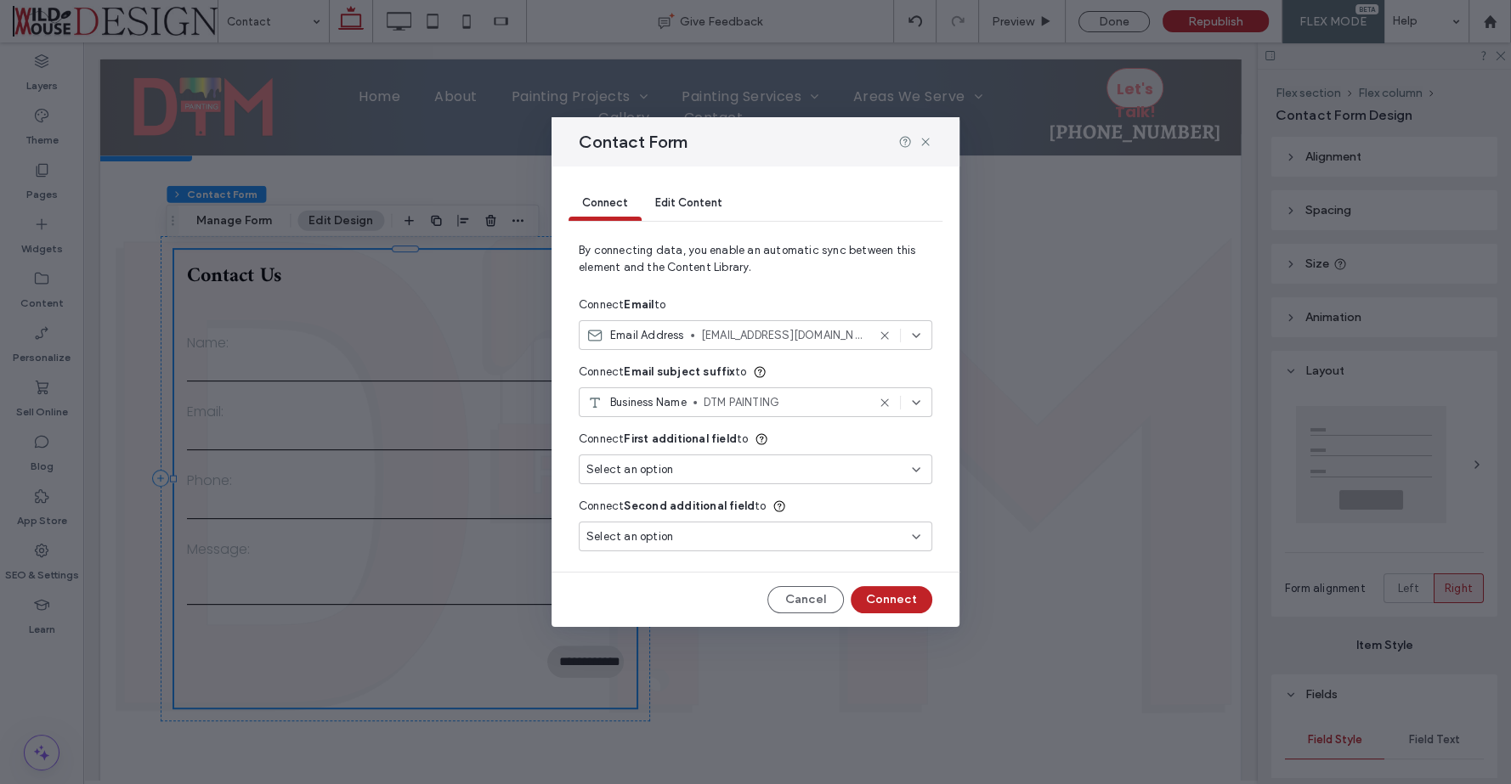
click at [917, 470] on use at bounding box center [916, 469] width 7 height 3
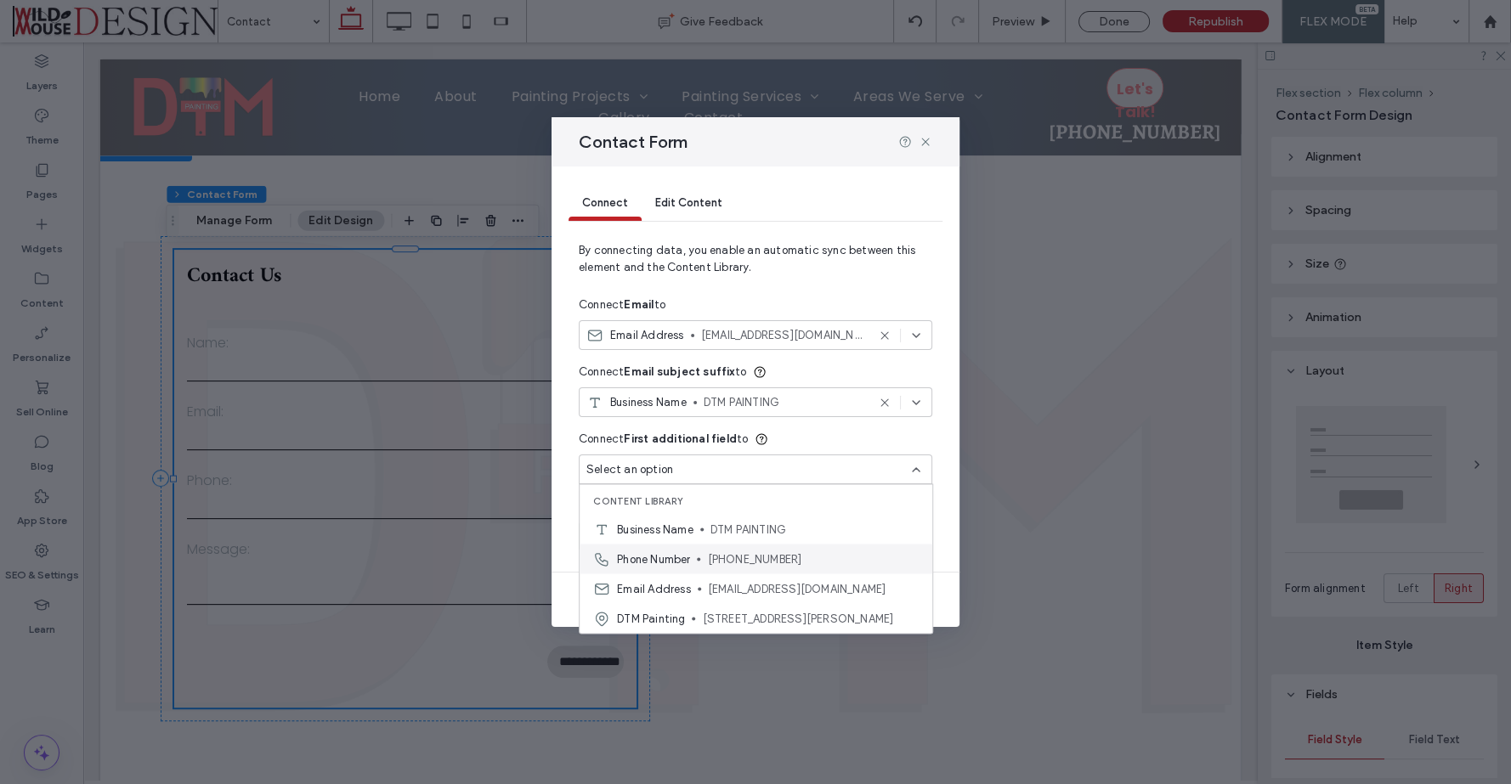
click at [768, 547] on div "Phone Number [PHONE_NUMBER]" at bounding box center [756, 559] width 353 height 30
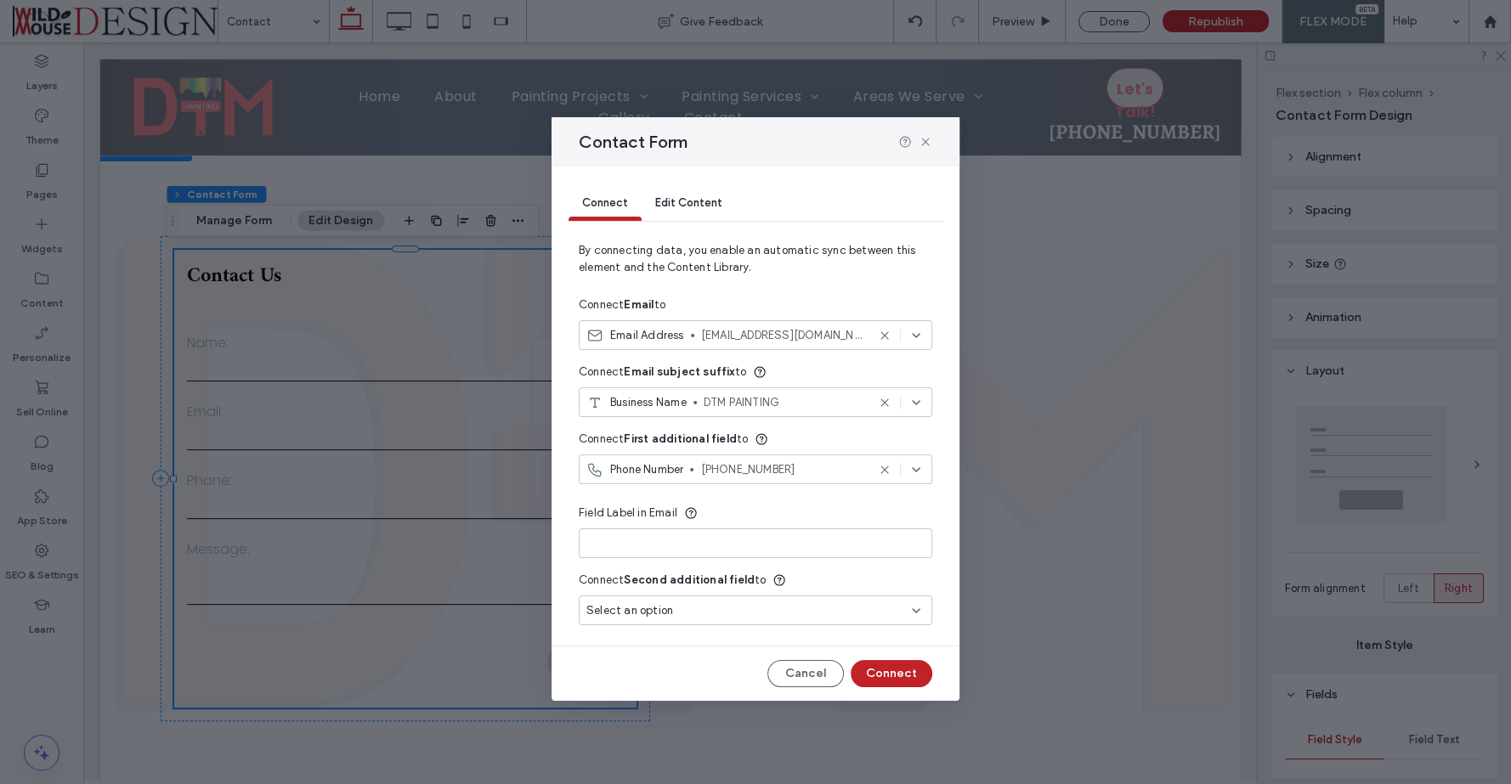
type input "*"
click at [920, 609] on use at bounding box center [916, 610] width 7 height 3
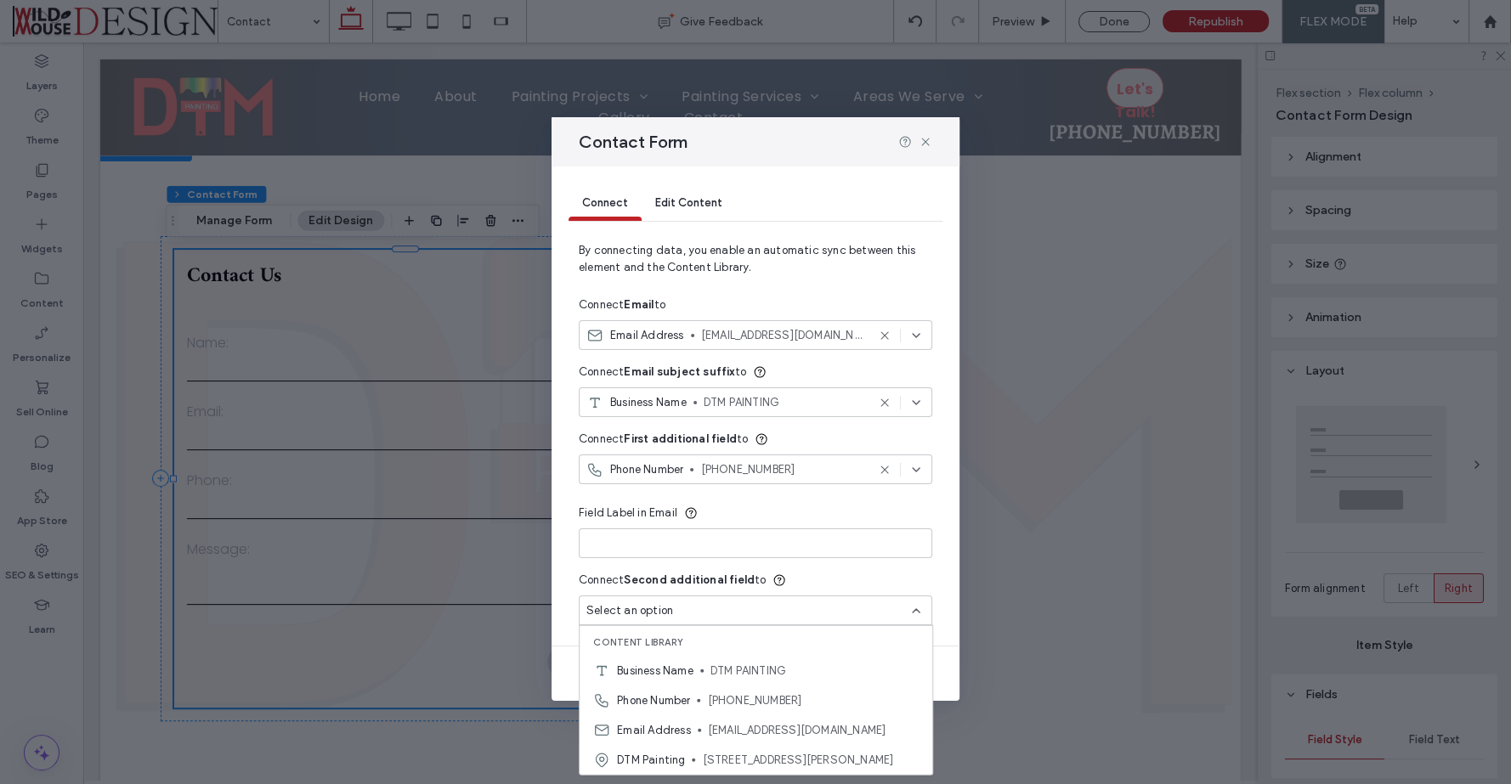
click at [875, 198] on div "Connect Edit Content" at bounding box center [756, 204] width 374 height 34
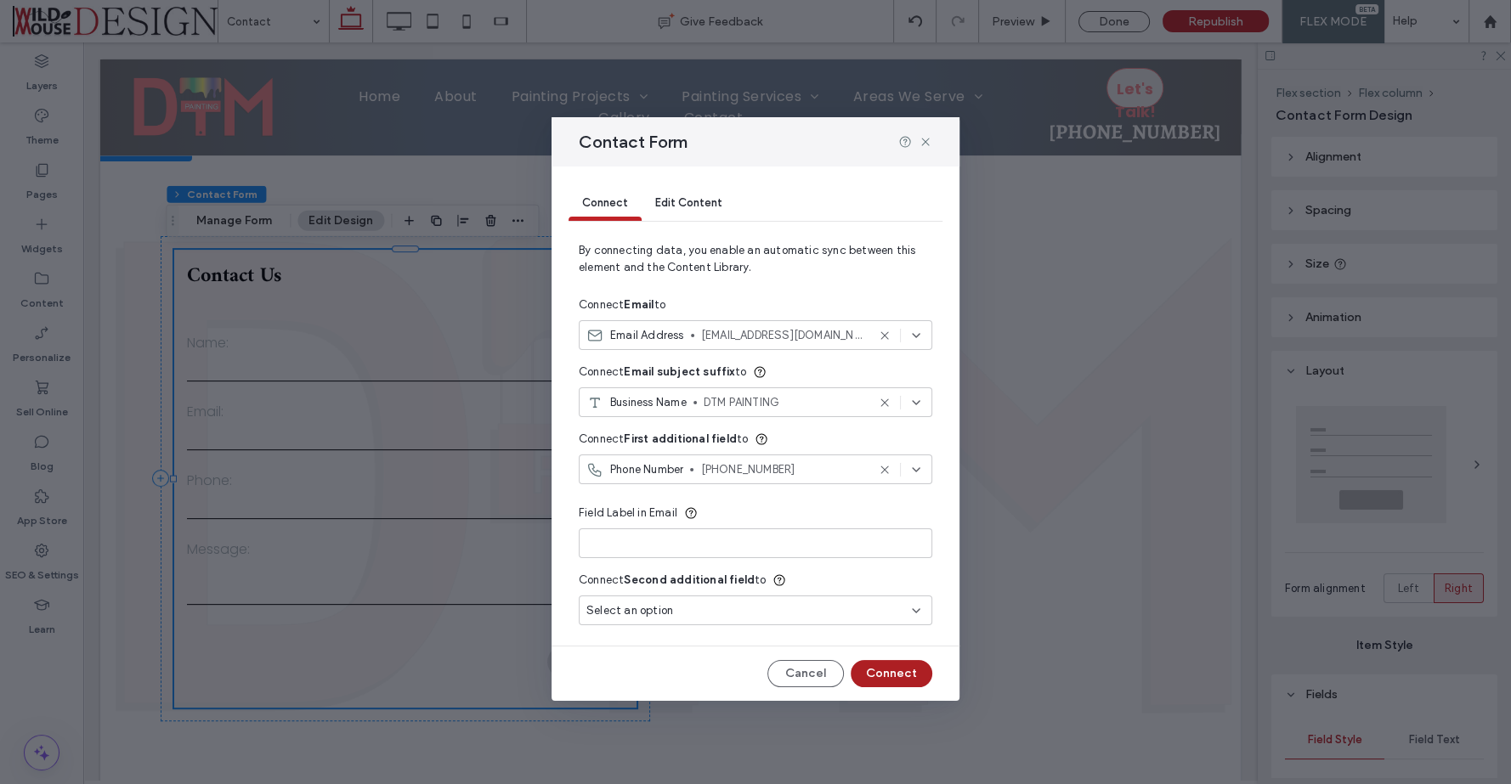
click at [905, 678] on button "Connect" at bounding box center [892, 673] width 82 height 27
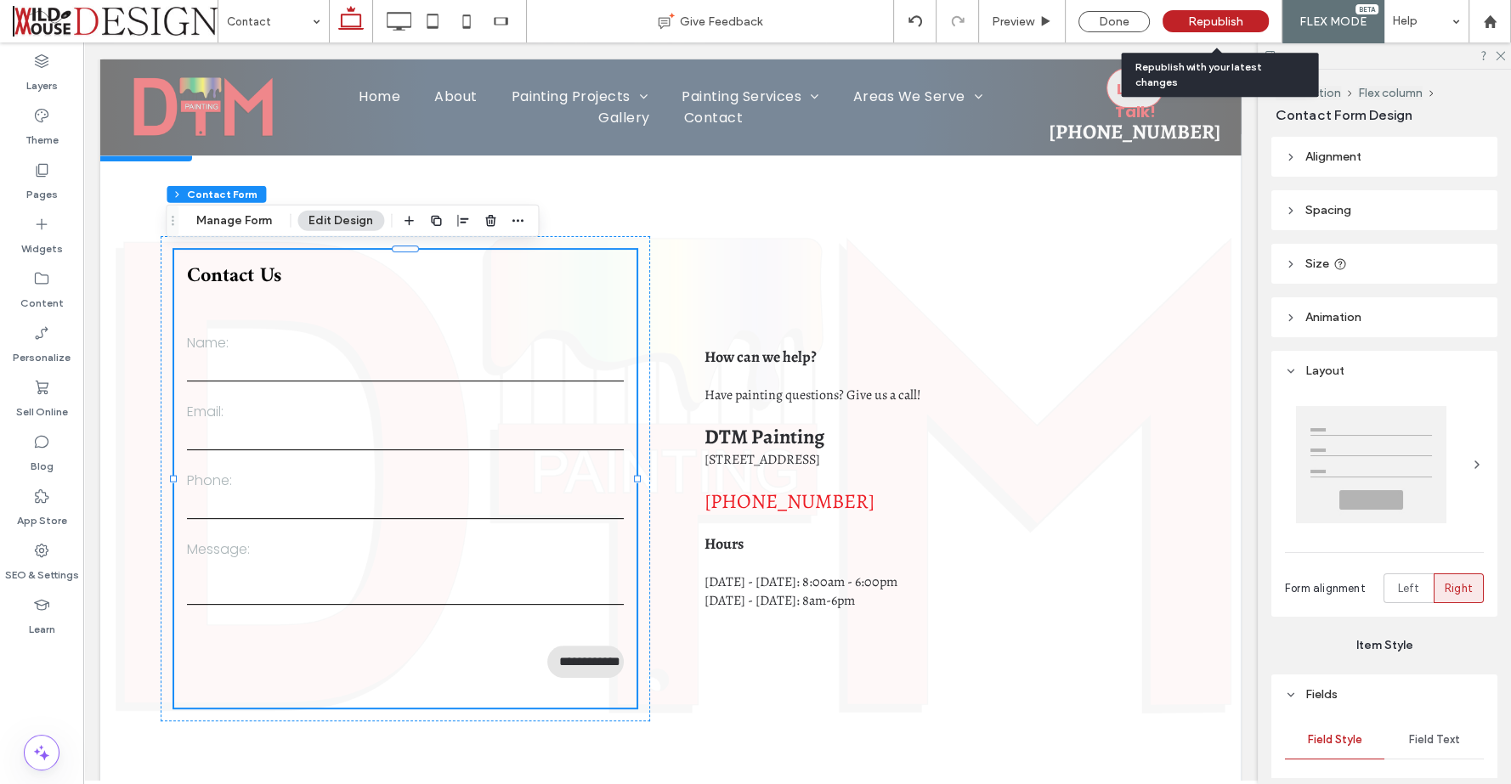
click at [1212, 17] on span "Republish" at bounding box center [1215, 21] width 55 height 14
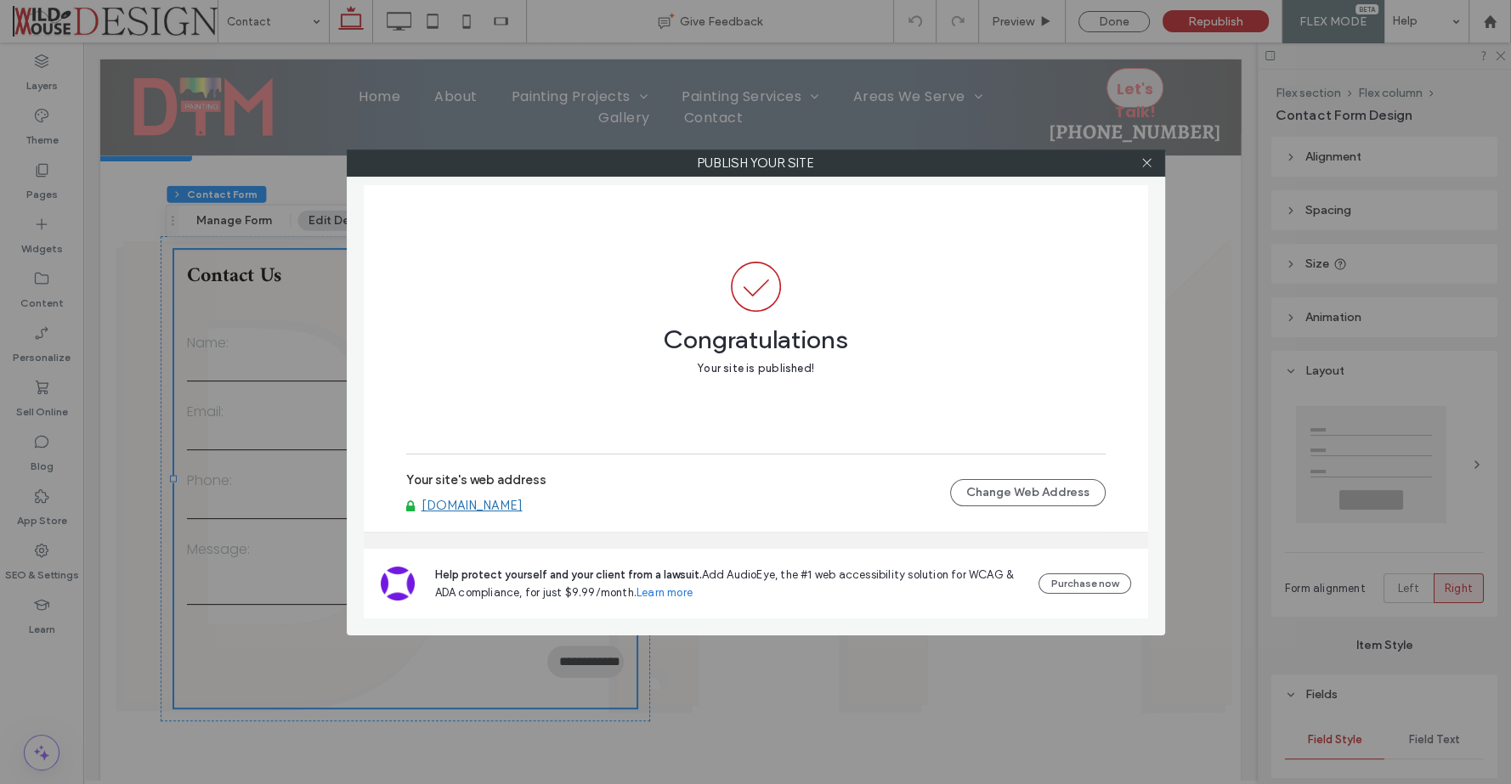
click at [516, 511] on link "[DOMAIN_NAME]" at bounding box center [472, 505] width 101 height 15
click at [1141, 154] on span at bounding box center [1146, 162] width 13 height 25
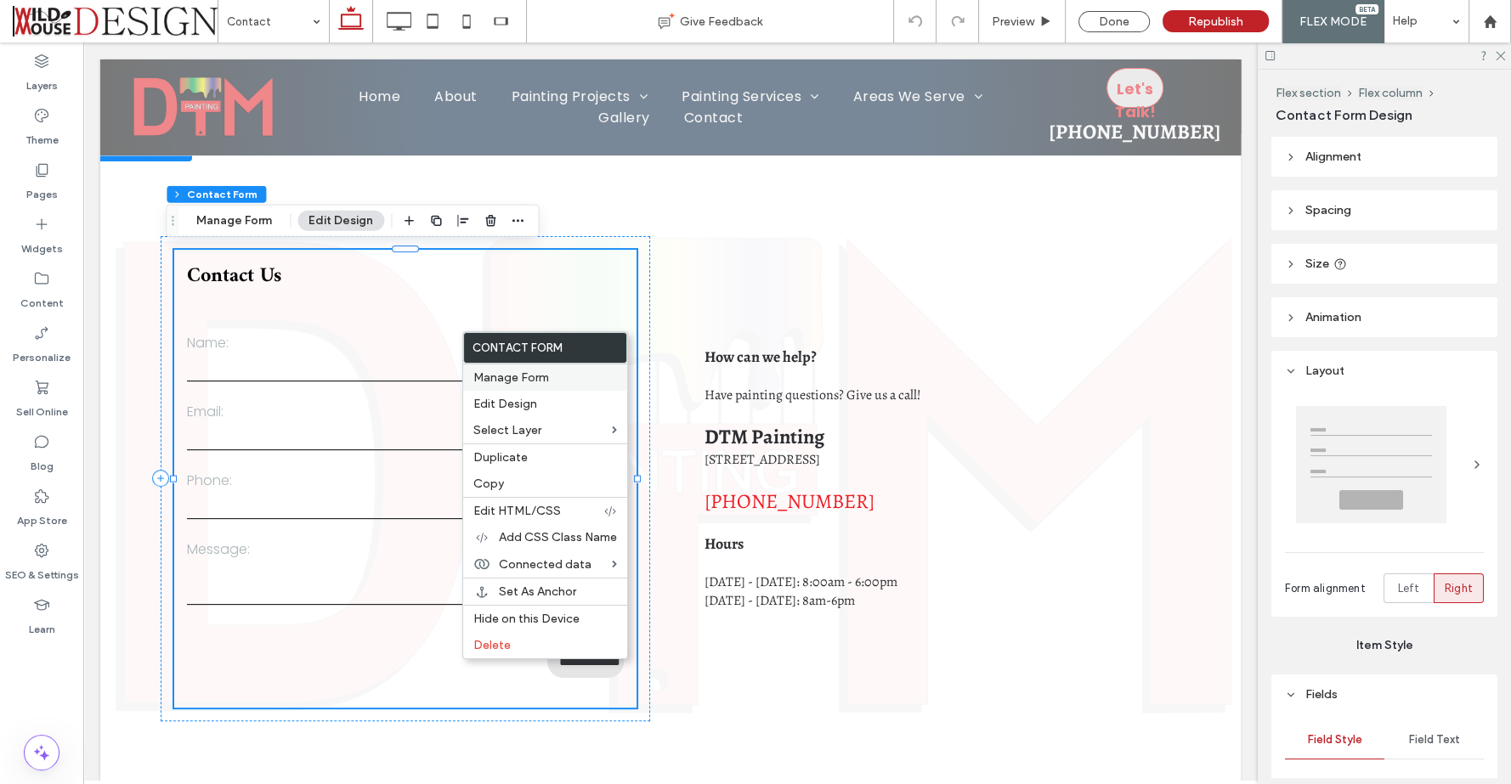
click at [527, 376] on span "Manage Form" at bounding box center [511, 378] width 76 height 14
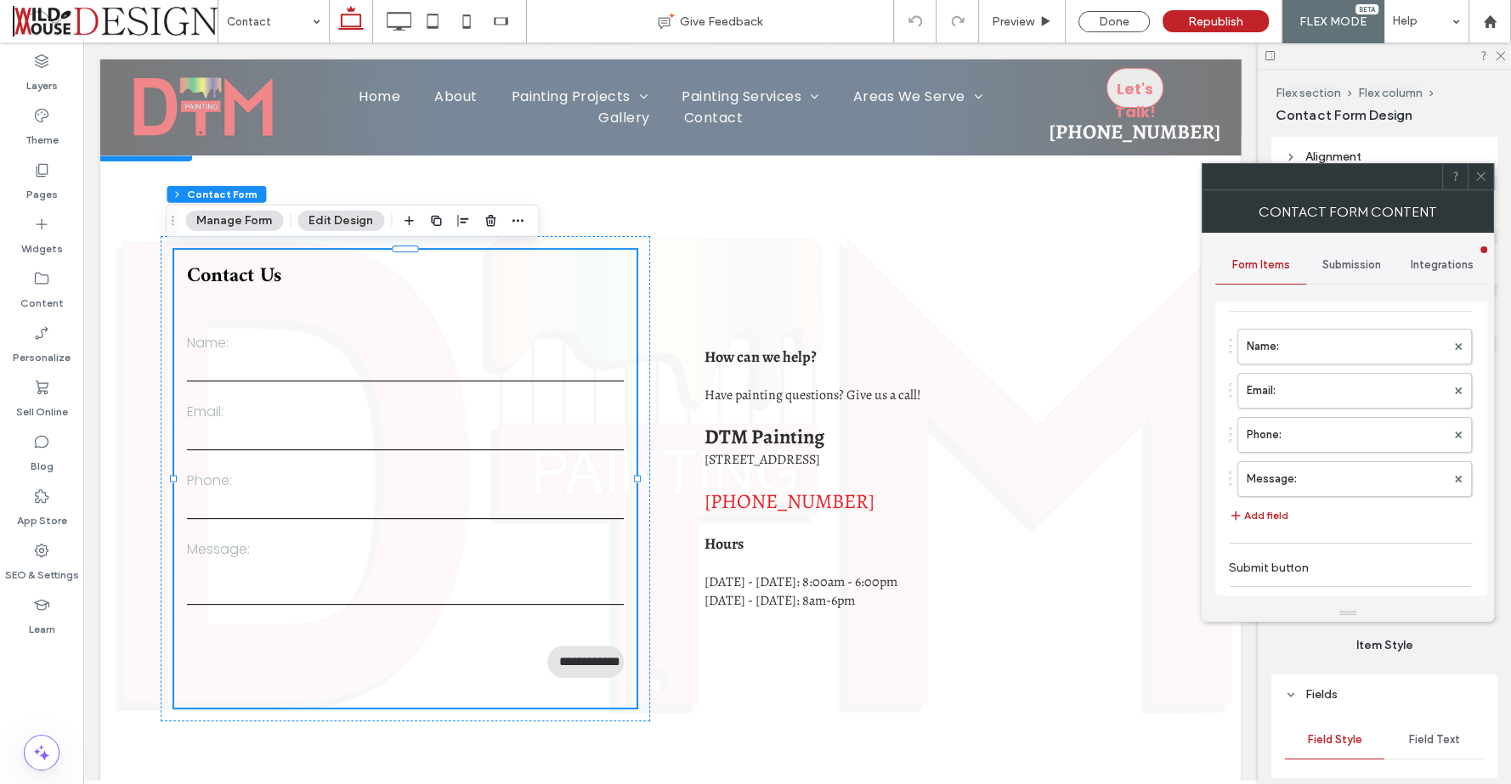
scroll to position [0, 0]
click at [1361, 265] on span "Submission" at bounding box center [1351, 265] width 59 height 14
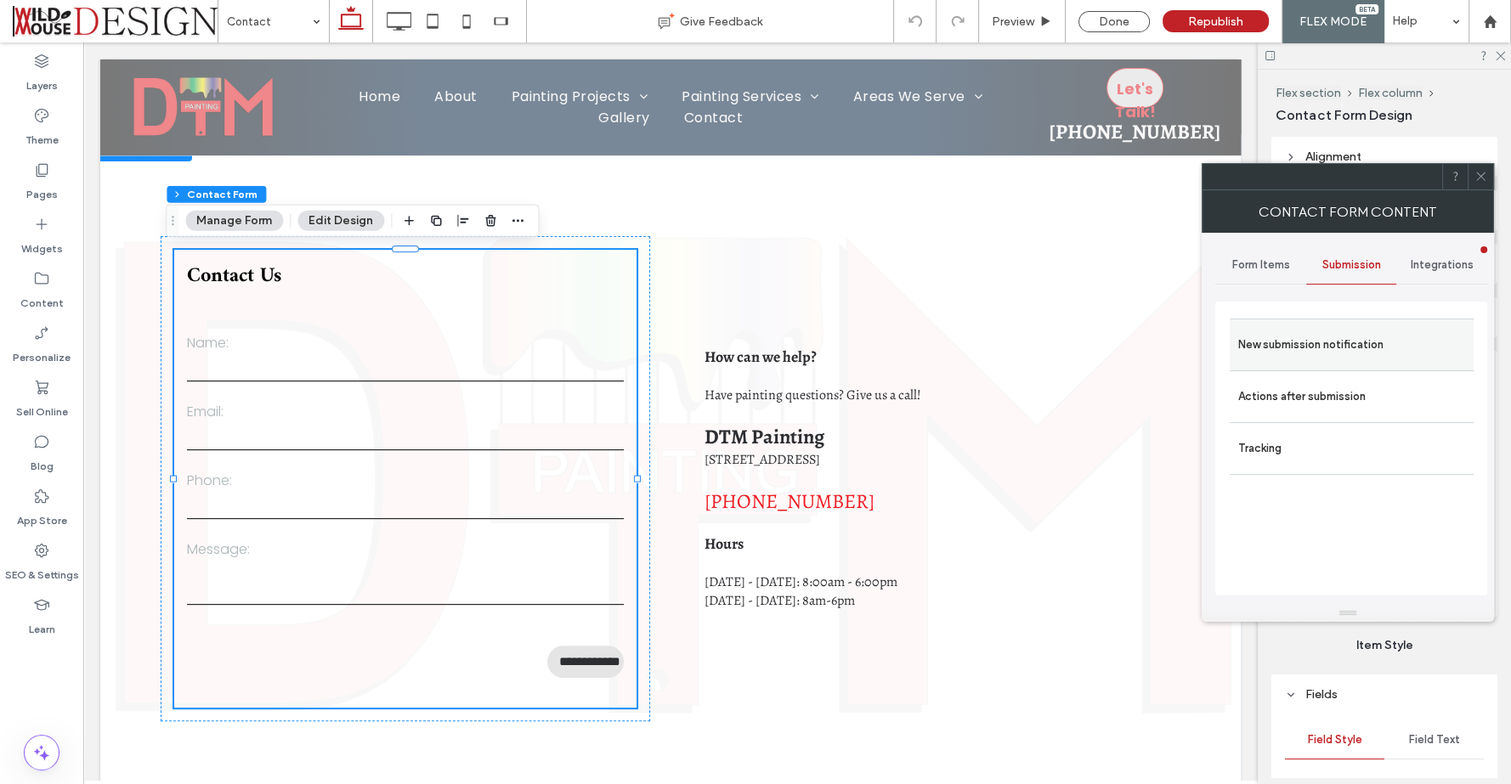
click at [1334, 346] on label "New submission notification" at bounding box center [1351, 345] width 227 height 34
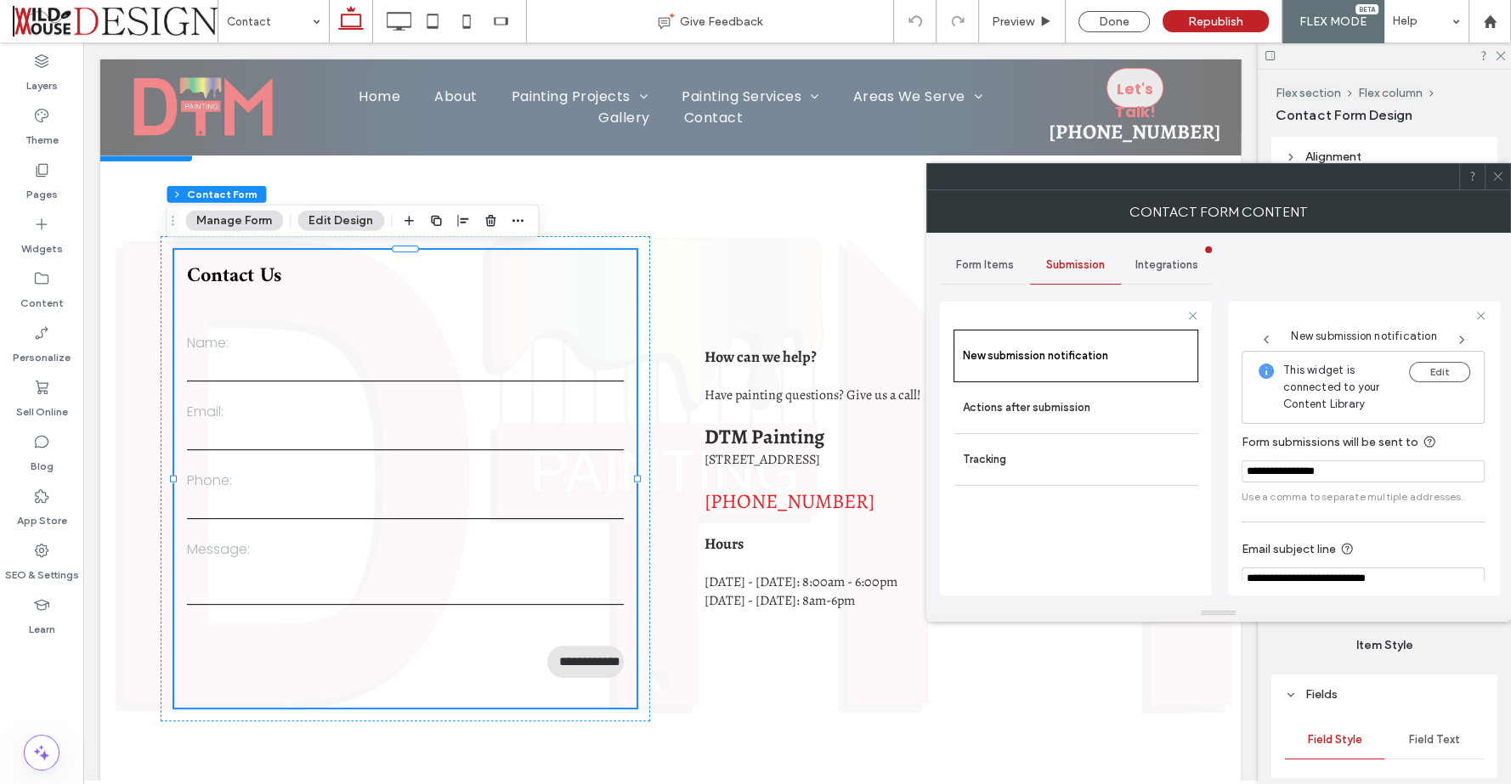
scroll to position [84, 0]
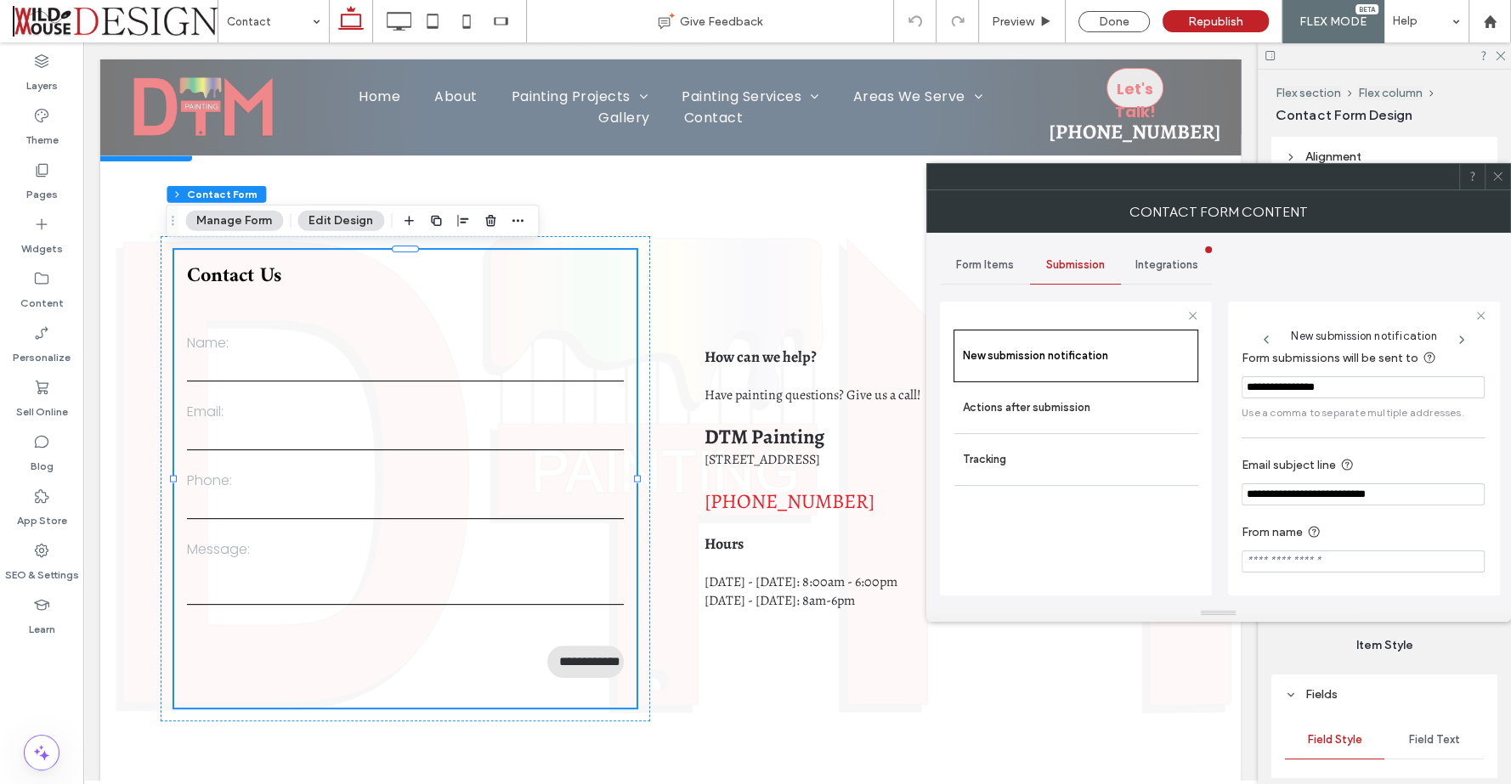
click at [1315, 529] on use at bounding box center [1313, 532] width 11 height 11
click at [1387, 528] on label "From name" at bounding box center [1360, 533] width 236 height 21
click at [1338, 563] on input "From name" at bounding box center [1363, 562] width 243 height 22
type input "**********"
click at [1082, 410] on label "Actions after submission" at bounding box center [1076, 408] width 227 height 34
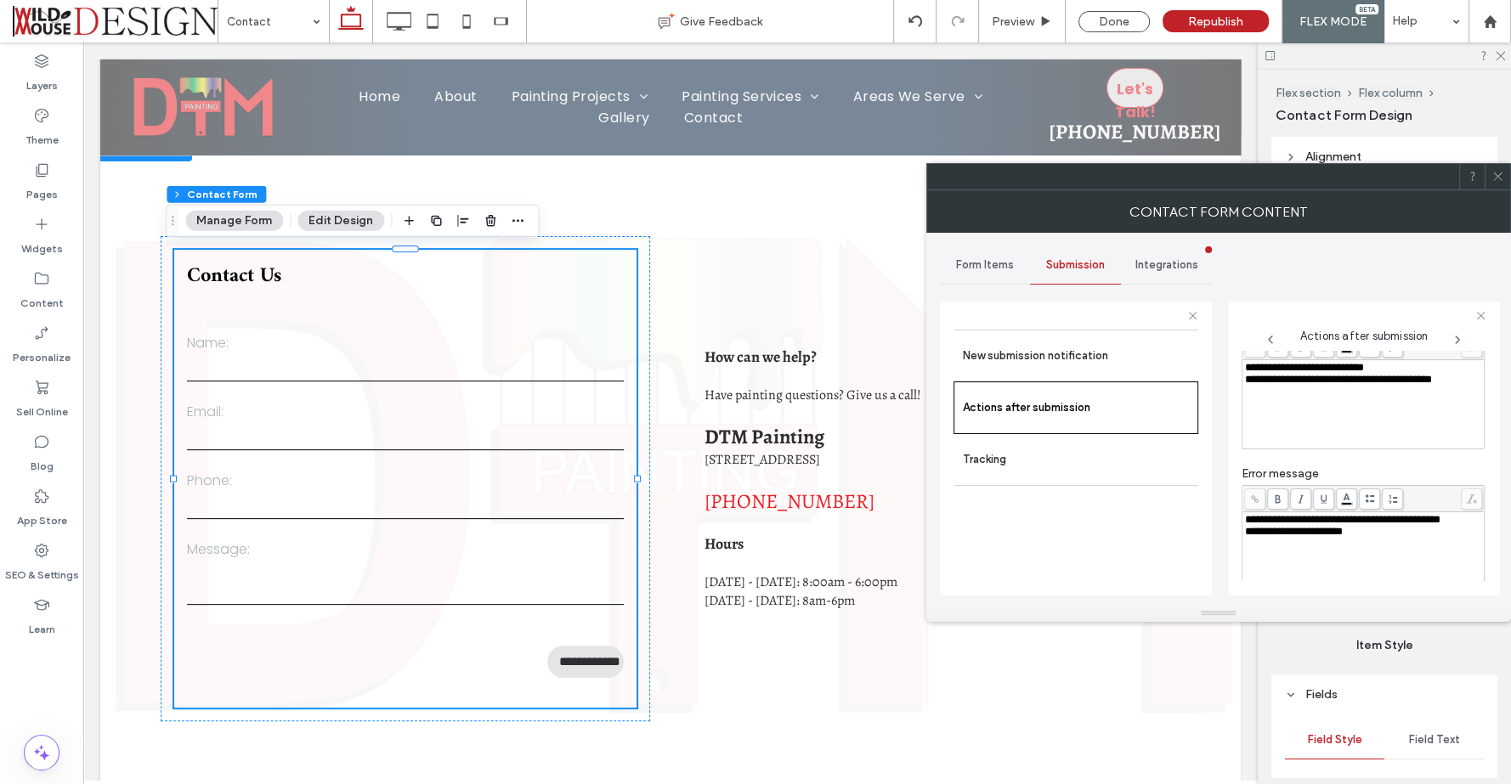
click at [1000, 256] on div "Form Items" at bounding box center [985, 264] width 91 height 37
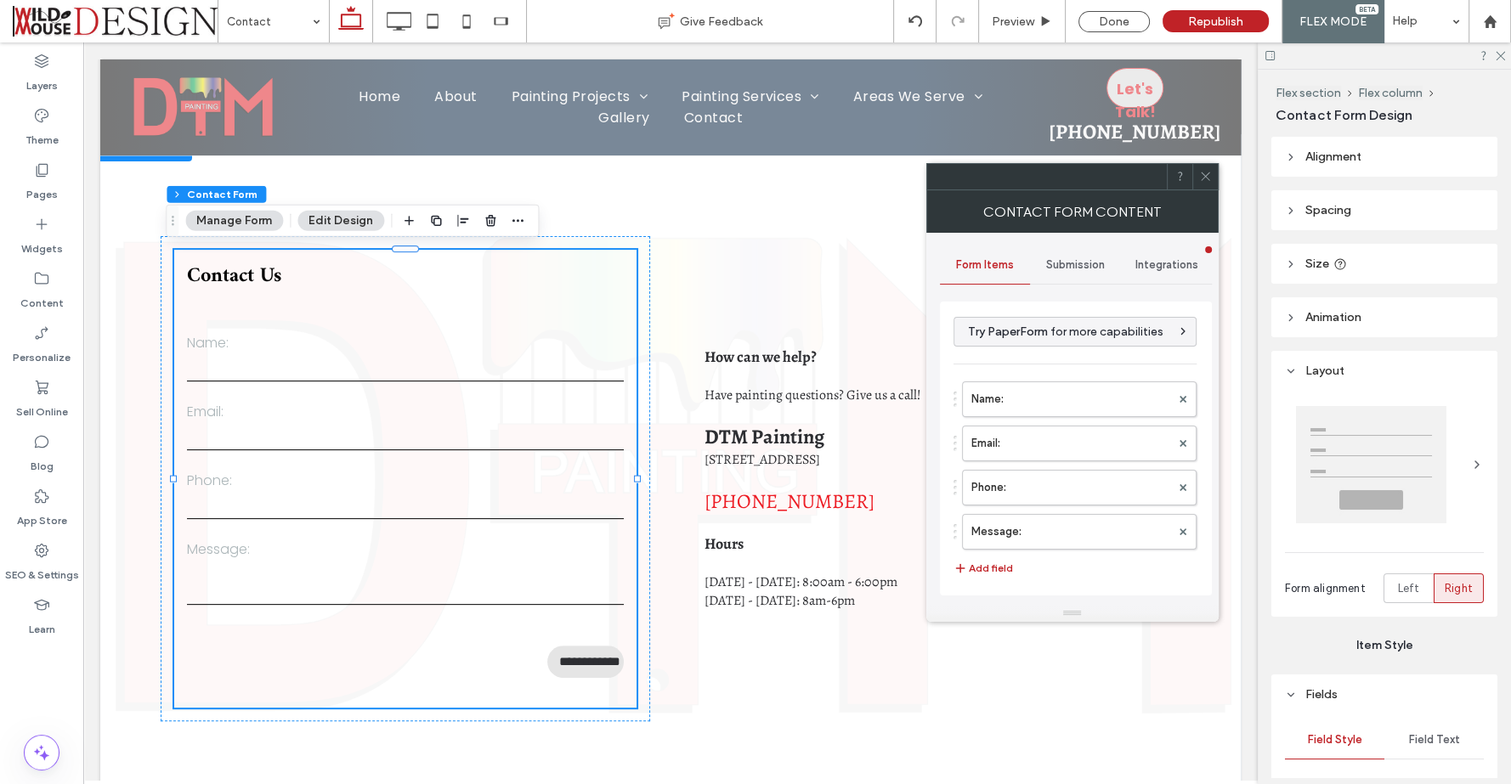
click at [1148, 258] on span "Integrations" at bounding box center [1166, 265] width 63 height 14
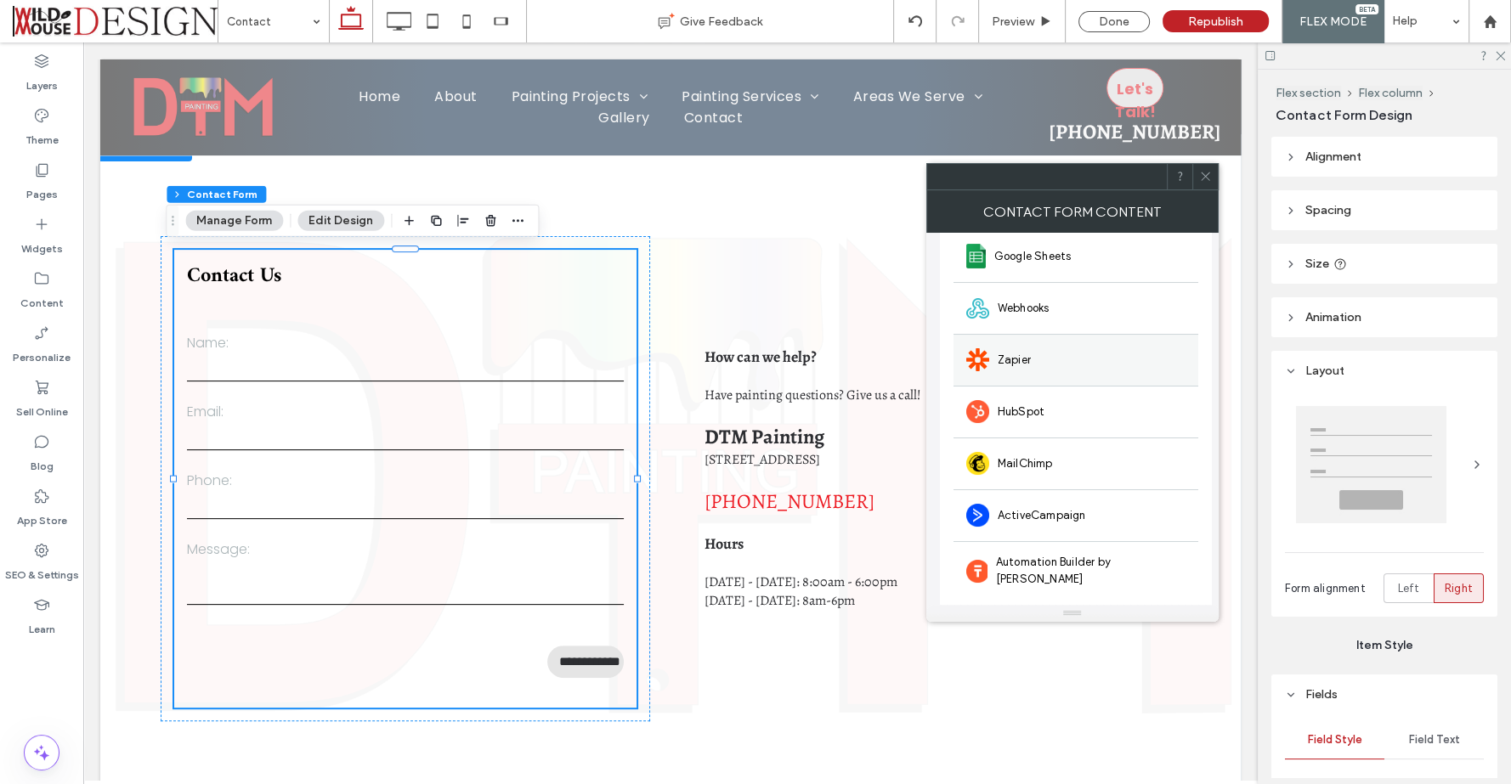
scroll to position [0, 0]
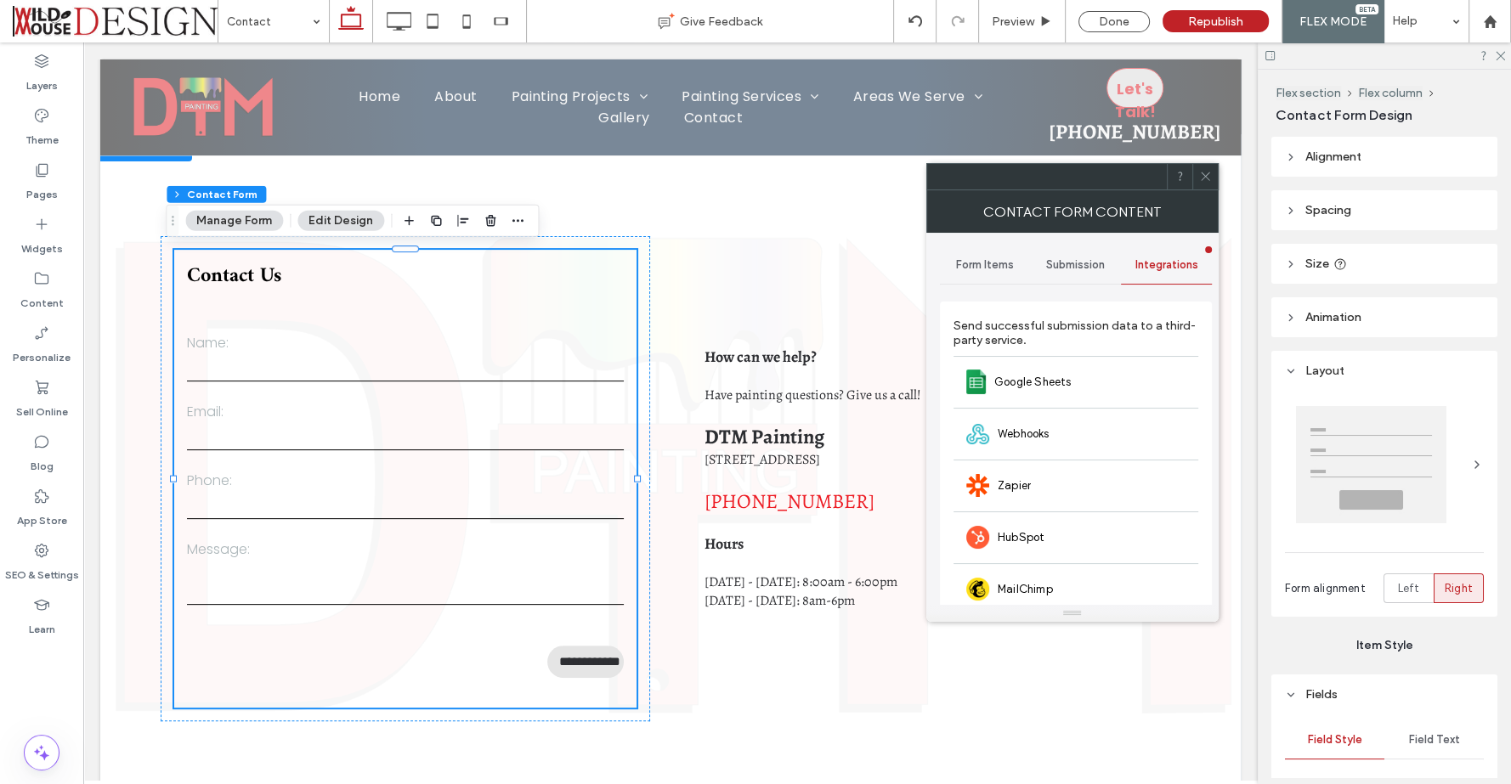
click at [1063, 259] on span "Submission" at bounding box center [1075, 265] width 59 height 14
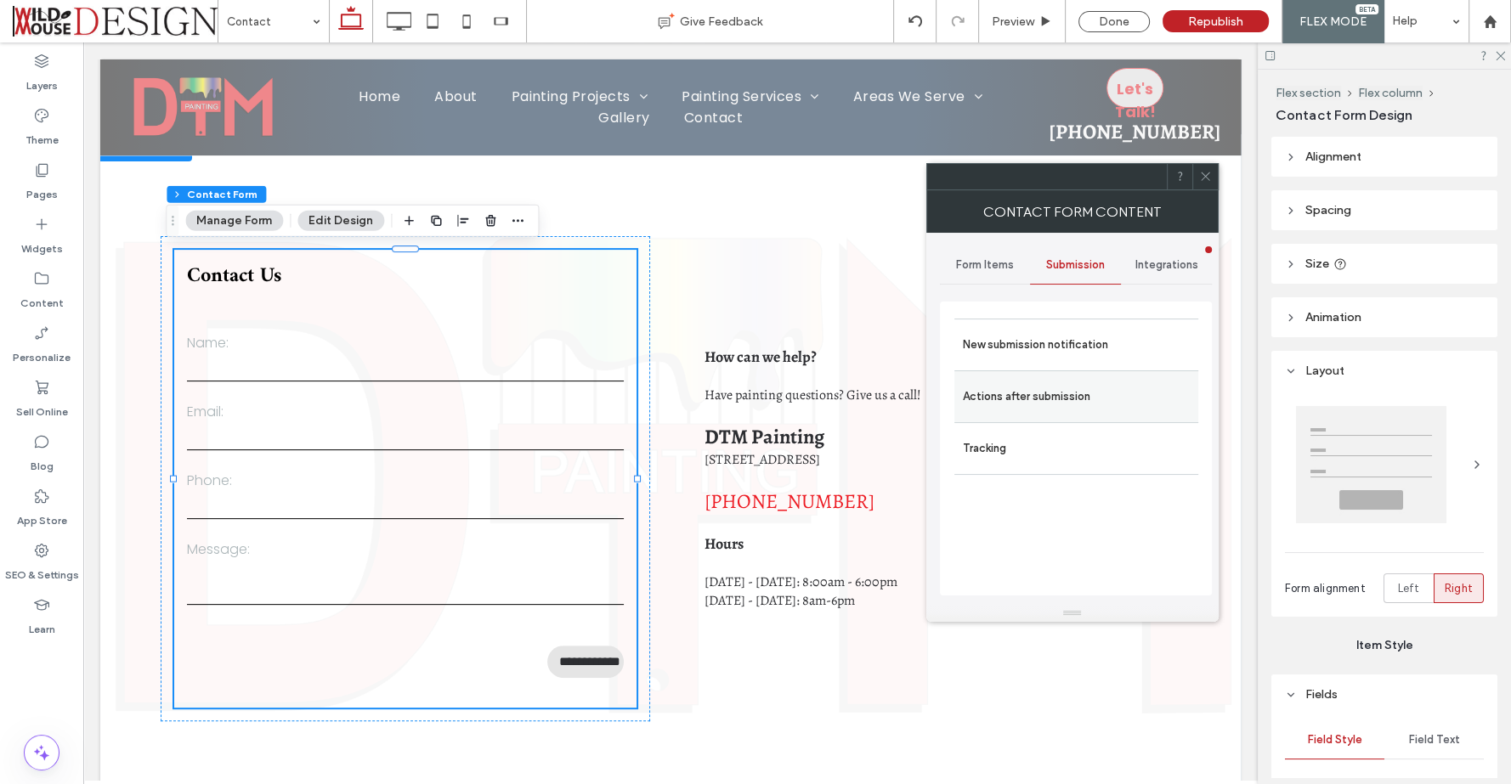
click at [1030, 400] on label "Actions after submission" at bounding box center [1076, 397] width 227 height 34
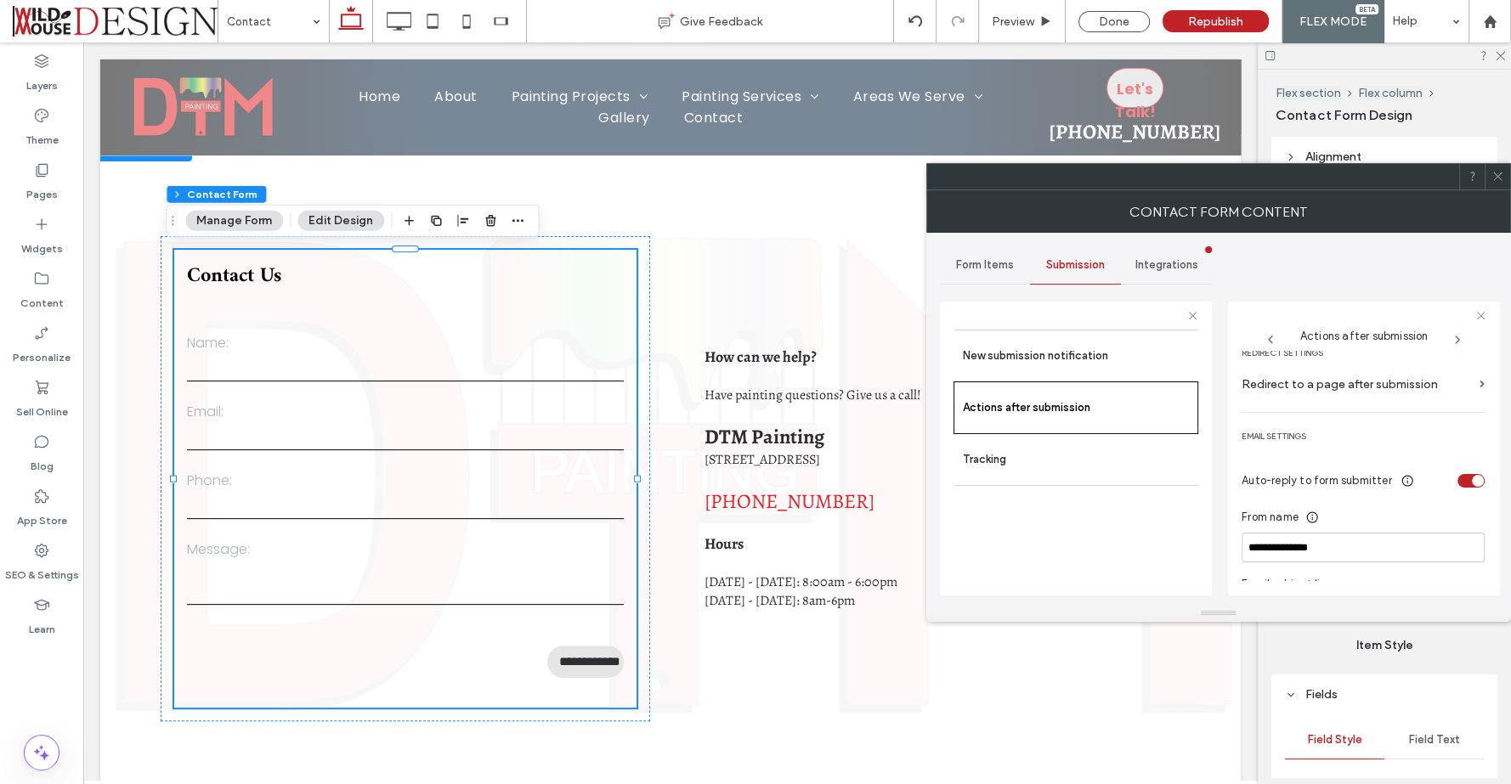
scroll to position [472, 0]
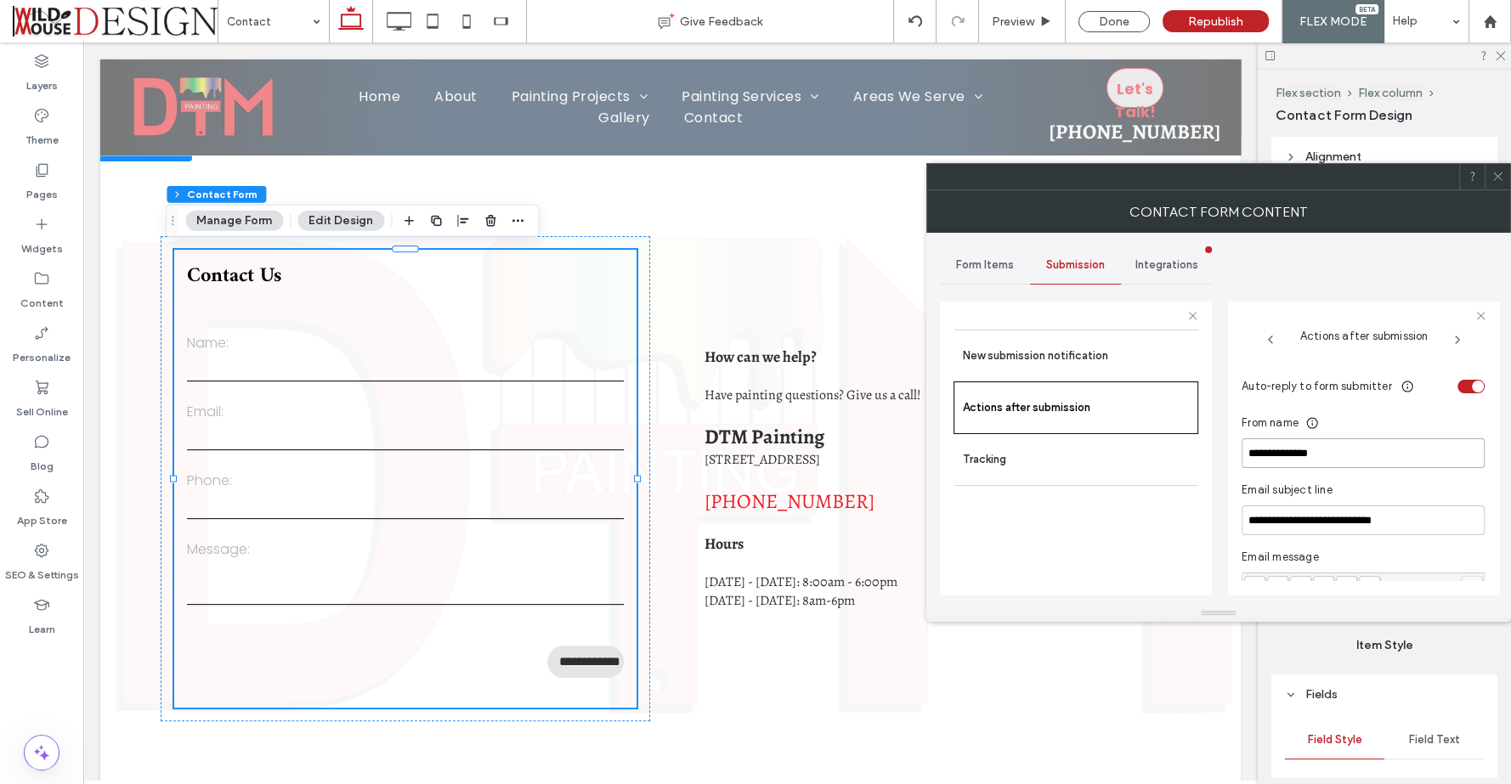
click at [1332, 450] on input "**********" at bounding box center [1363, 454] width 243 height 30
drag, startPoint x: 1340, startPoint y: 450, endPoint x: 1235, endPoint y: 455, distance: 105.5
click at [1235, 455] on div "**********" at bounding box center [1364, 449] width 272 height 294
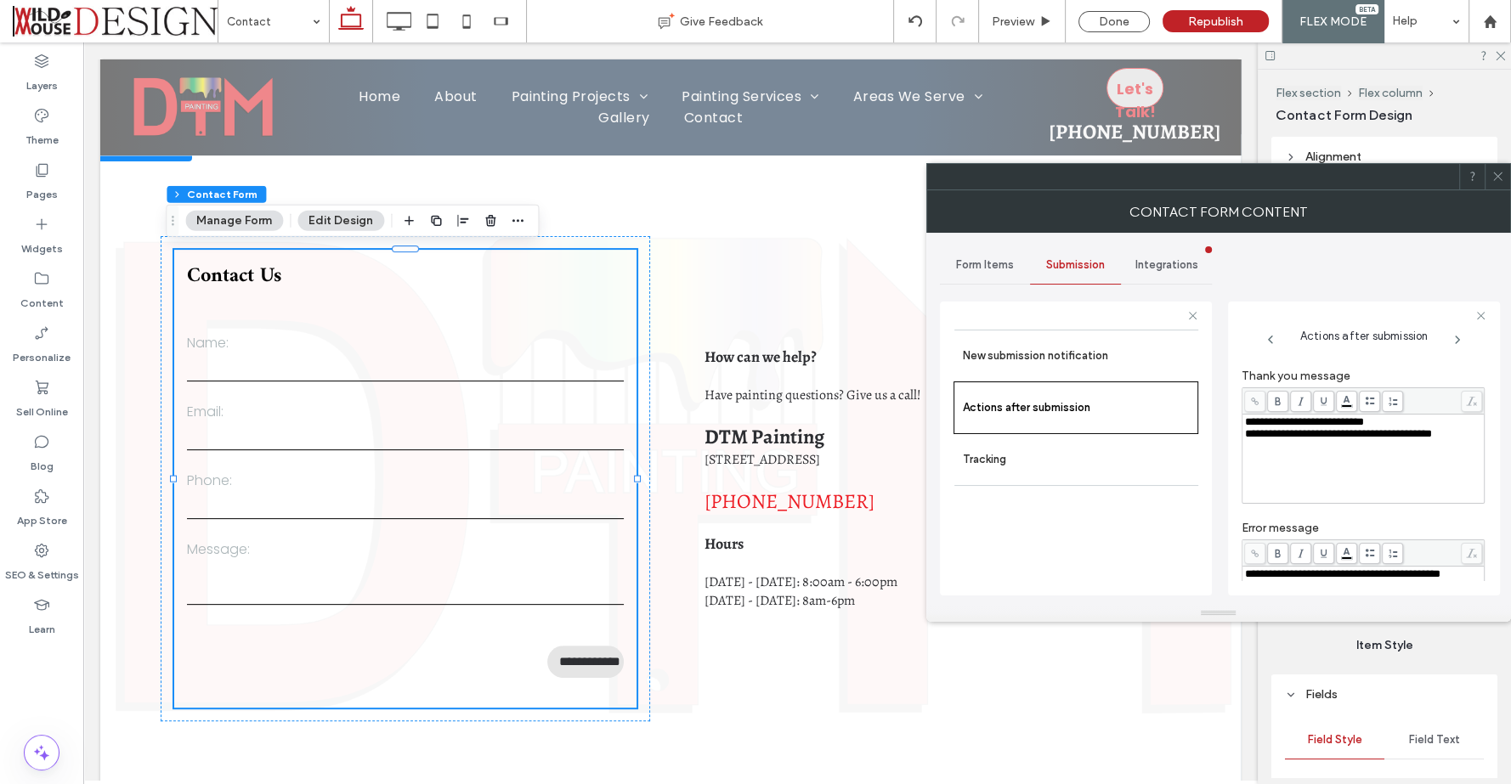
scroll to position [0, 0]
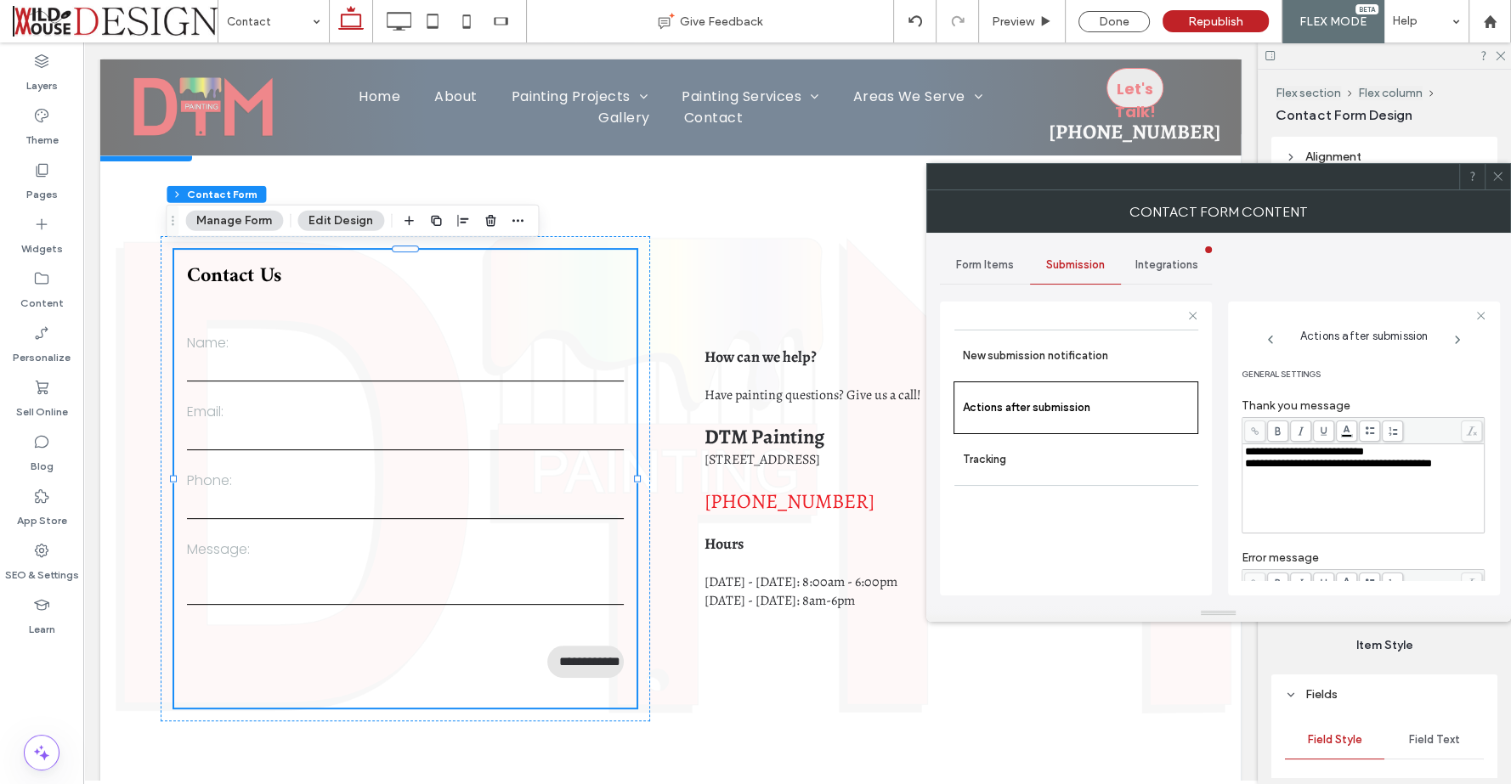
type input "**********"
